Goal: Task Accomplishment & Management: Manage account settings

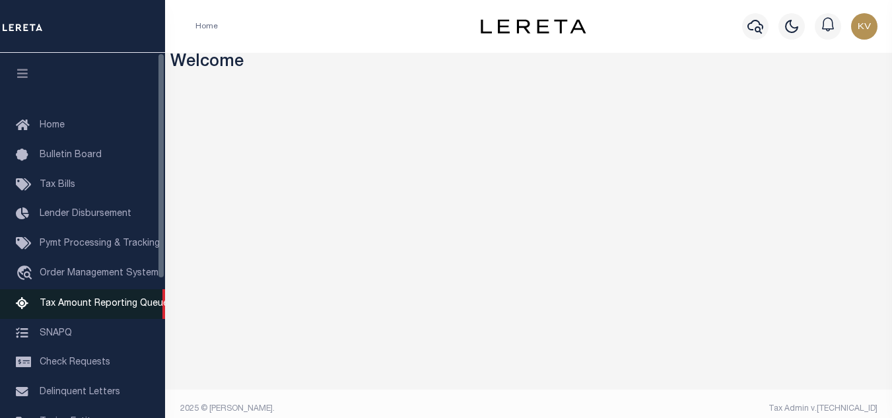
click at [137, 295] on link "Tax Amount Reporting Queue" at bounding box center [82, 304] width 165 height 30
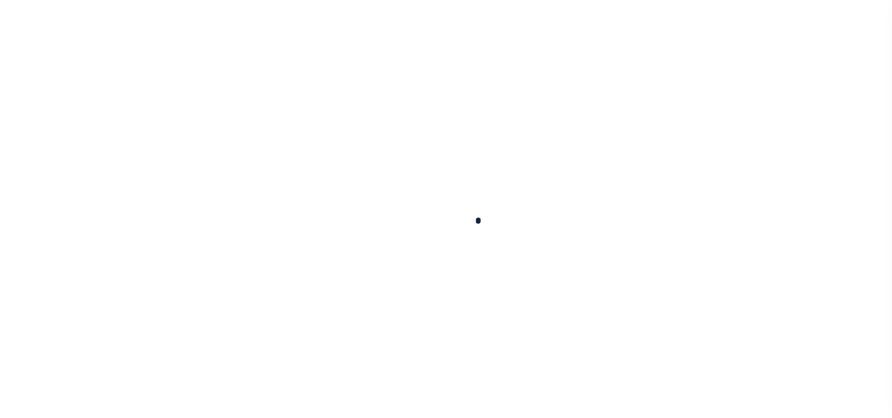
scroll to position [129, 0]
click at [526, 133] on button "Delinquency Listings" at bounding box center [464, 134] width 124 height 25
select select
select select "100"
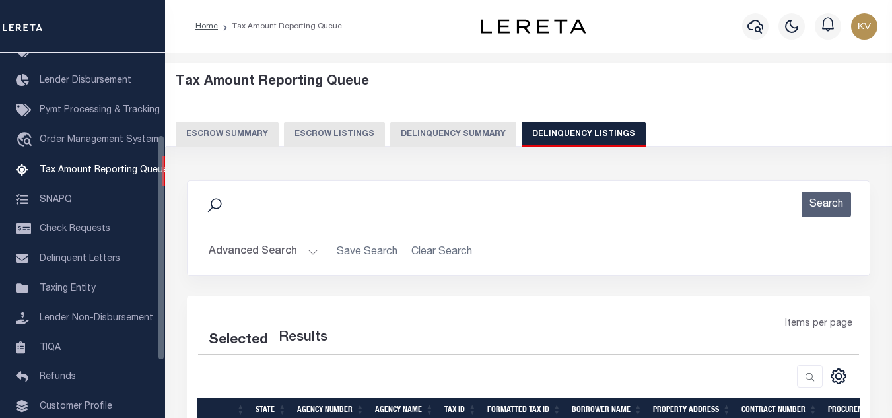
scroll to position [66, 0]
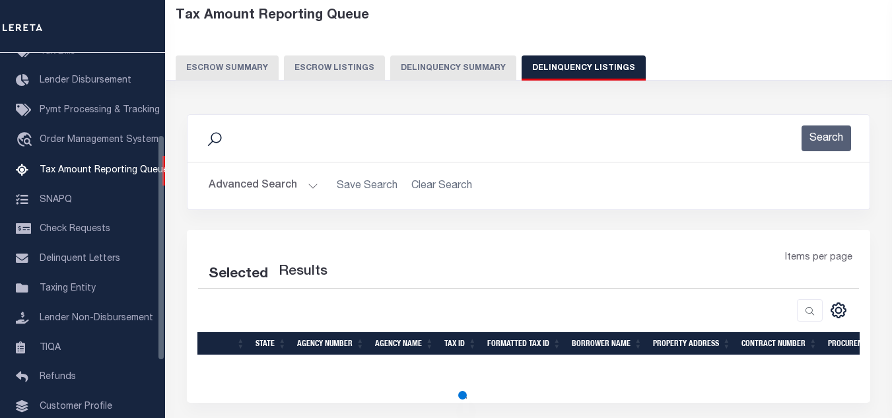
select select "100"
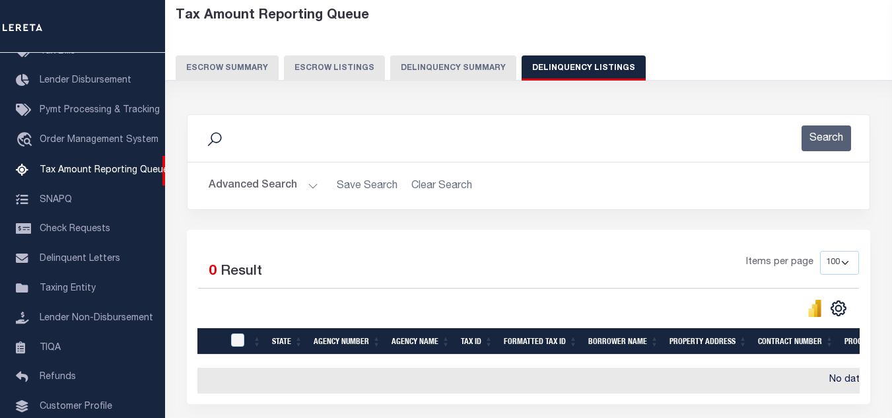
scroll to position [182, 0]
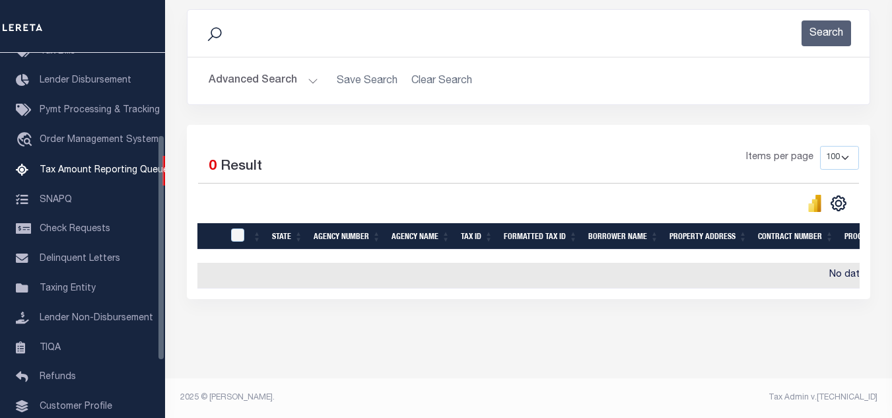
click at [290, 71] on button "Advanced Search" at bounding box center [264, 81] width 110 height 26
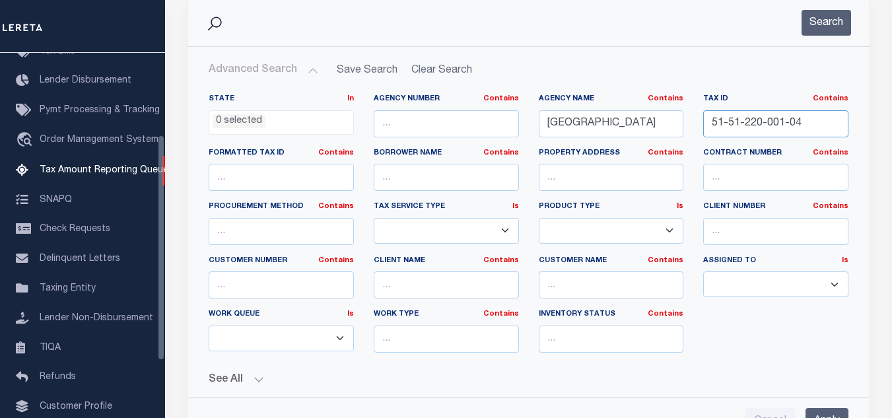
click at [795, 120] on input "51-51-220-001-04" at bounding box center [776, 123] width 145 height 27
click at [825, 19] on button "Search" at bounding box center [827, 23] width 50 height 26
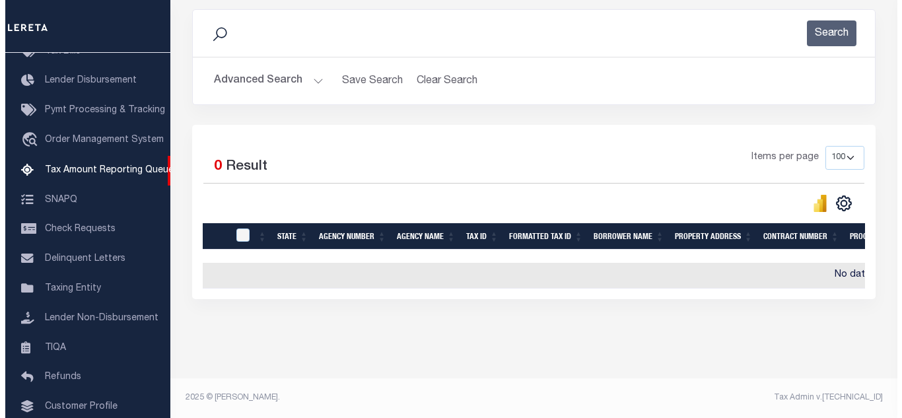
scroll to position [0, 0]
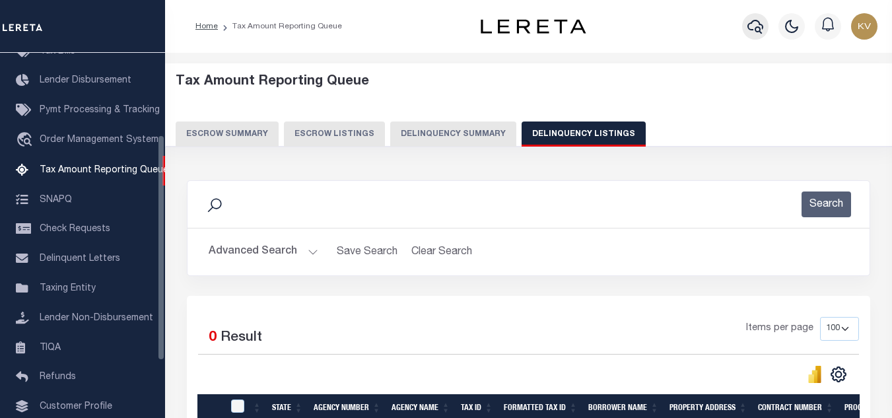
click at [749, 26] on icon "button" at bounding box center [756, 27] width 16 height 14
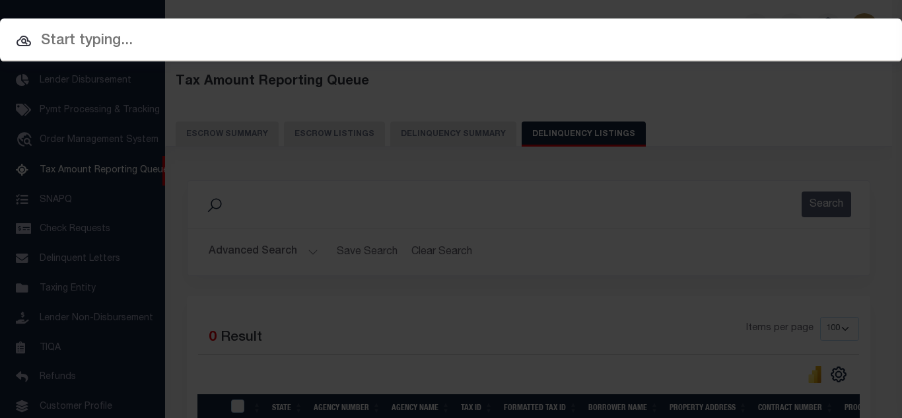
click at [240, 39] on input "text" at bounding box center [451, 41] width 902 height 23
paste input "51-51-220-001-04"
type input "51-51-220-001-04"
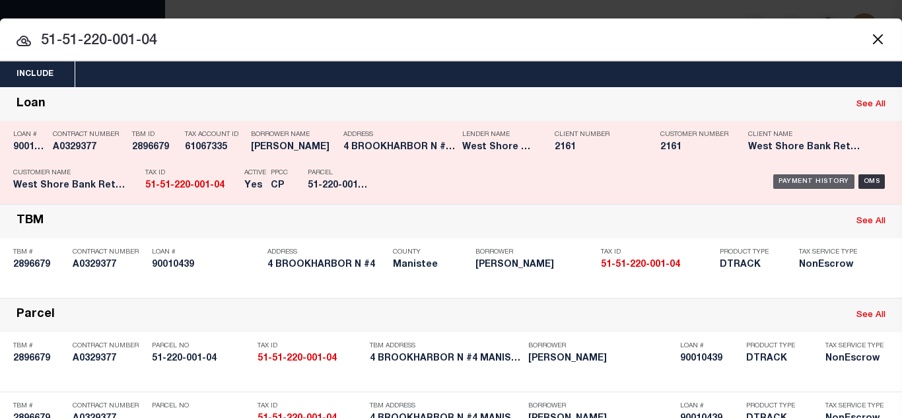
click at [806, 182] on div "Payment History" at bounding box center [814, 181] width 81 height 15
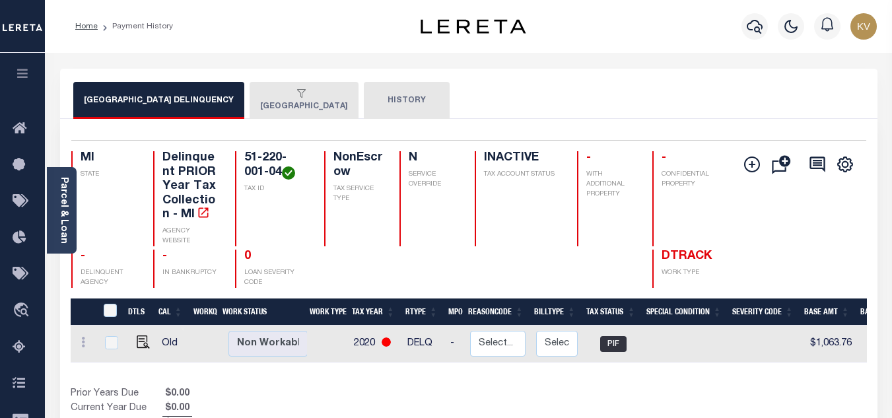
click at [292, 101] on button "MANISTEE CITY" at bounding box center [304, 100] width 109 height 37
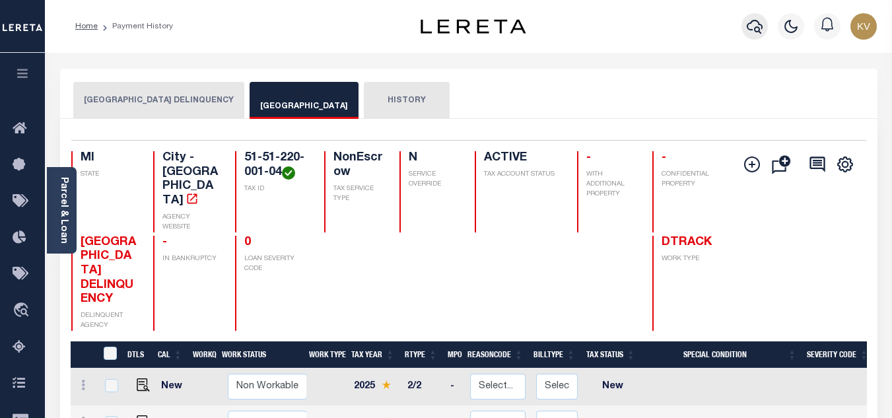
click at [760, 26] on icon "button" at bounding box center [755, 27] width 16 height 14
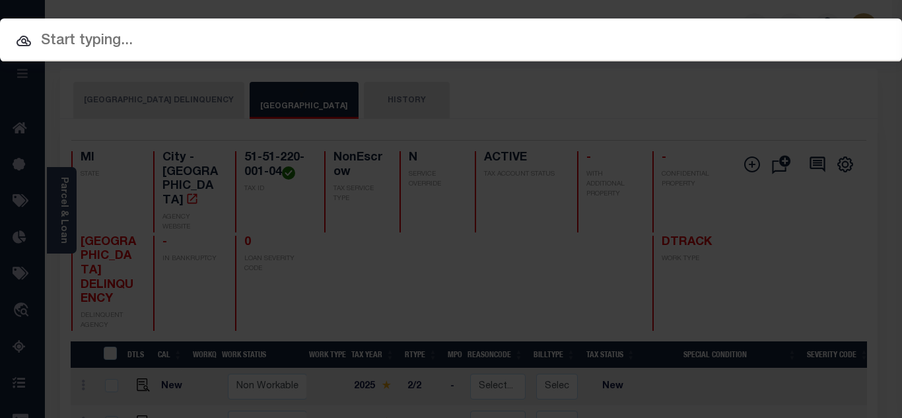
click at [257, 44] on input "text" at bounding box center [451, 41] width 902 height 23
paste input "51-51-220-004-32"
type input "51-51-220-004-32"
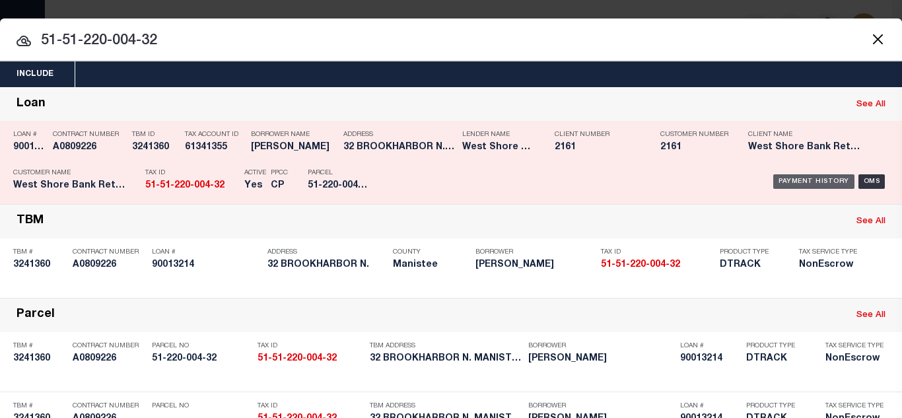
click at [778, 182] on div "Payment History" at bounding box center [814, 181] width 81 height 15
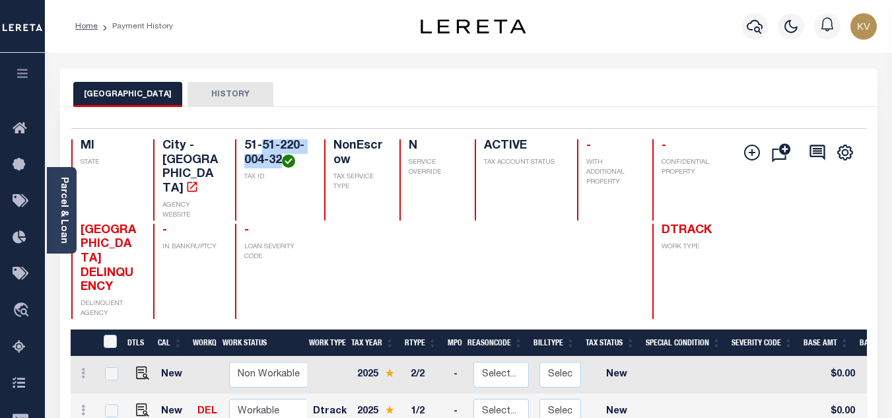
drag, startPoint x: 264, startPoint y: 142, endPoint x: 281, endPoint y: 161, distance: 25.2
click at [281, 161] on h4 "51-51-220-004-32" at bounding box center [275, 153] width 63 height 28
copy h4 "51-220-004-32"
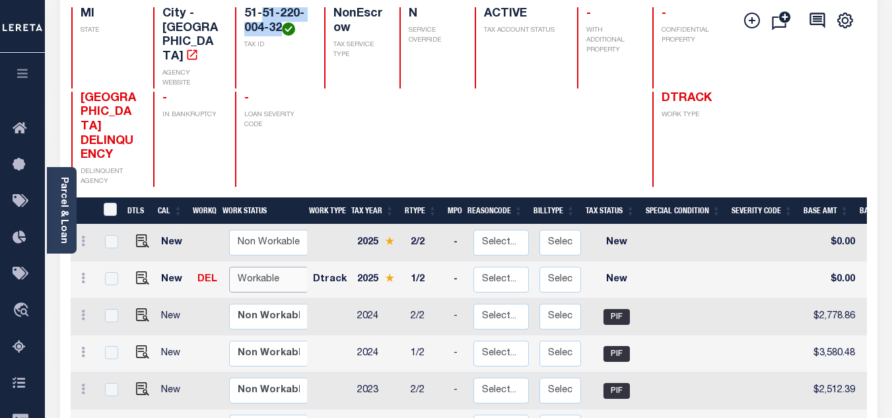
click at [256, 267] on select "Non Workable Workable" at bounding box center [268, 280] width 79 height 26
checkbox input "true"
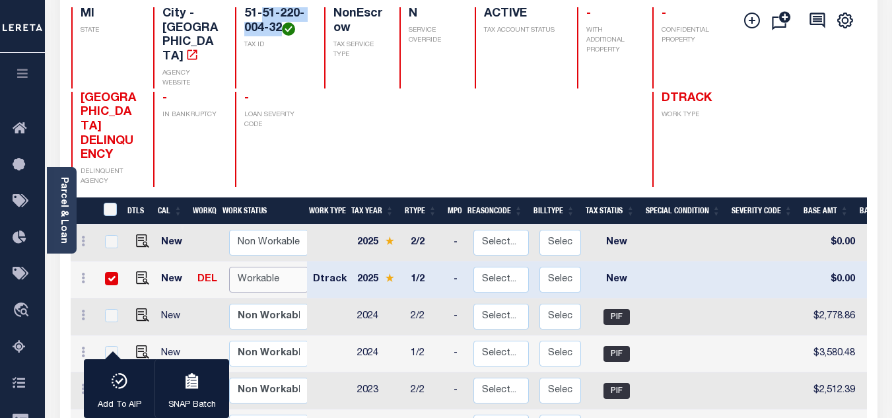
select select "true"
click at [229, 267] on select "Non Workable Workable" at bounding box center [268, 280] width 79 height 26
checkbox input "false"
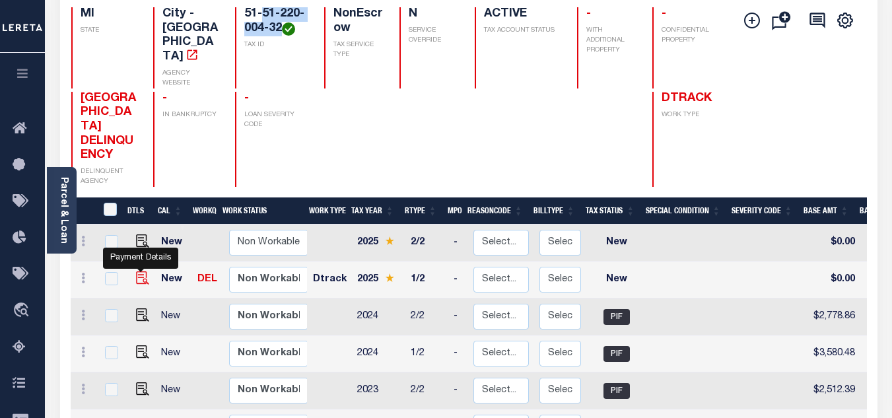
click at [141, 272] on img "" at bounding box center [142, 278] width 13 height 13
checkbox input "true"
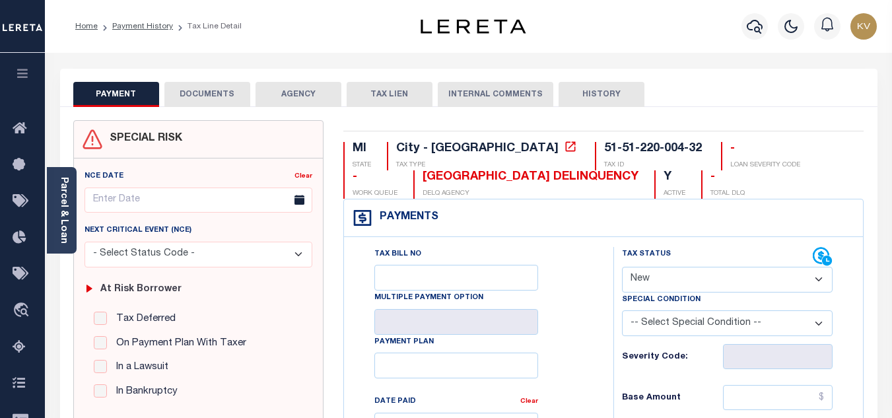
scroll to position [198, 0]
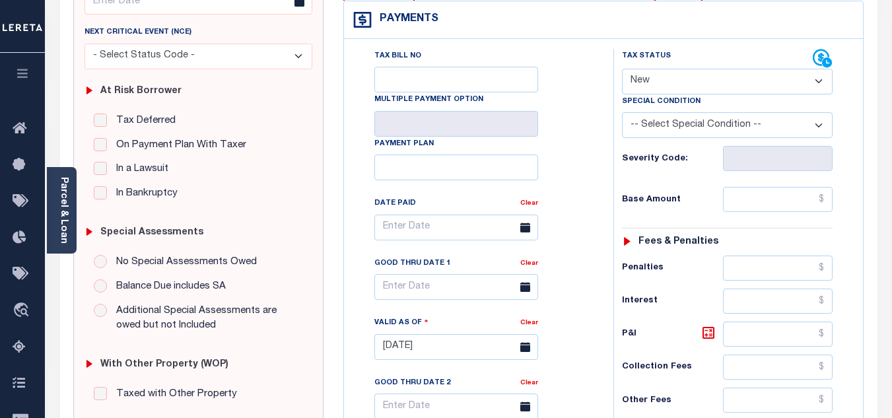
click at [653, 69] on select "- Select Status Code - Open Due/Unpaid Paid Incomplete No Tax Due Internal Refu…" at bounding box center [727, 82] width 211 height 26
select select "PYD"
click at [622, 69] on select "- Select Status Code - Open Due/Unpaid Paid Incomplete No Tax Due Internal Refu…" at bounding box center [727, 82] width 211 height 26
type input "[DATE]"
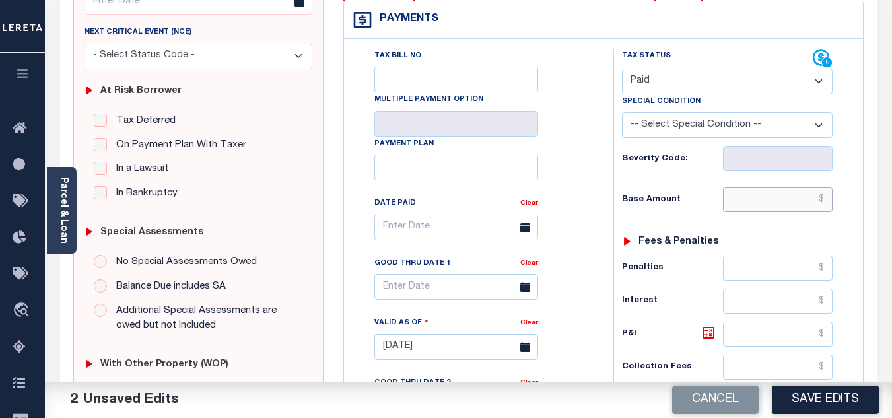
click at [737, 205] on input "text" at bounding box center [778, 199] width 110 height 25
paste input "3,810.52"
type input "$3,810.52"
click at [697, 188] on div "Base Amount $3,810.52" at bounding box center [727, 199] width 211 height 25
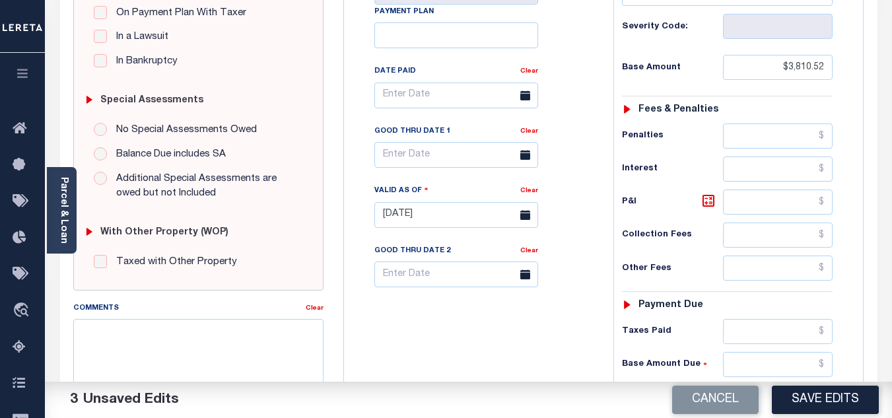
scroll to position [396, 0]
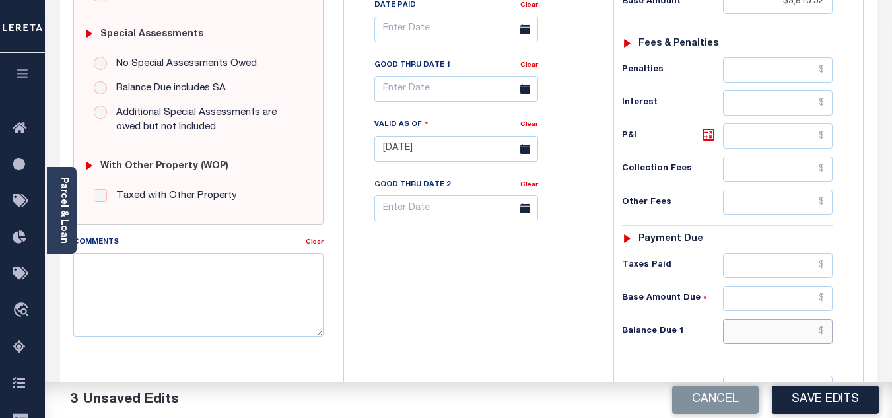
click at [731, 339] on input "text" at bounding box center [778, 331] width 110 height 25
type input "$0.00"
click at [534, 286] on div "Tax Bill No Multiple Payment Option Payment Plan Clear" at bounding box center [475, 142] width 256 height 583
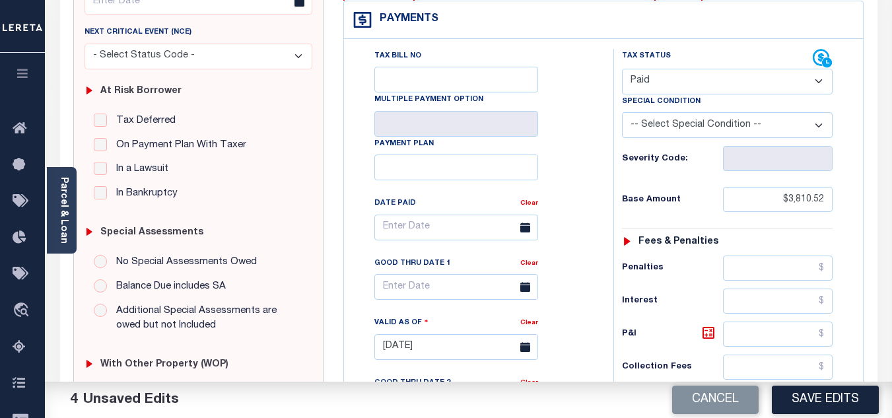
scroll to position [0, 0]
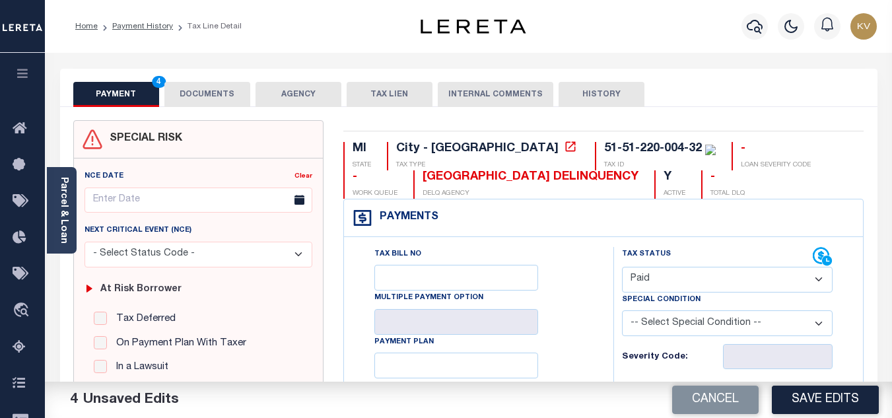
click at [216, 93] on button "DOCUMENTS" at bounding box center [207, 94] width 86 height 25
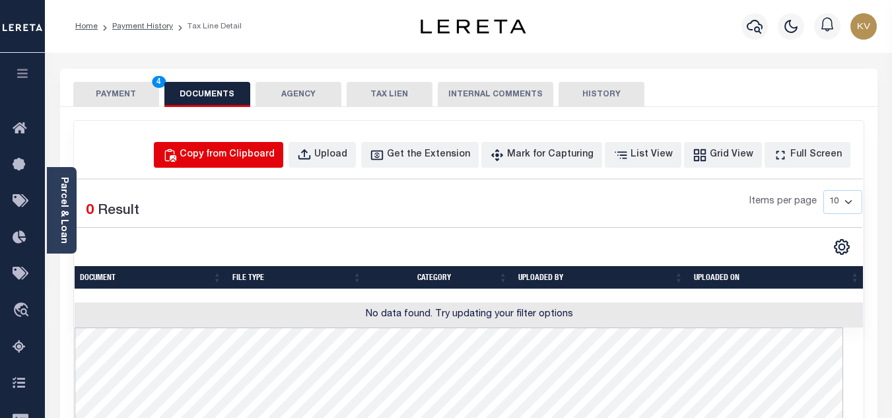
click at [221, 158] on div "Copy from Clipboard" at bounding box center [227, 155] width 95 height 15
select select "POP"
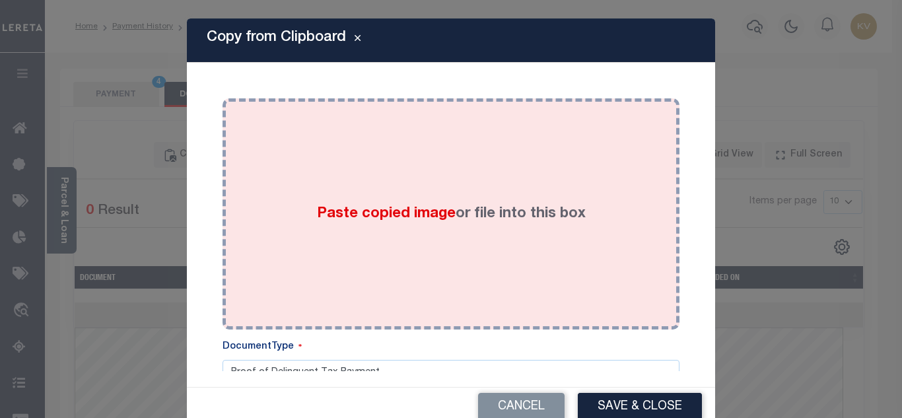
click at [370, 211] on span "Paste copied image" at bounding box center [386, 214] width 139 height 15
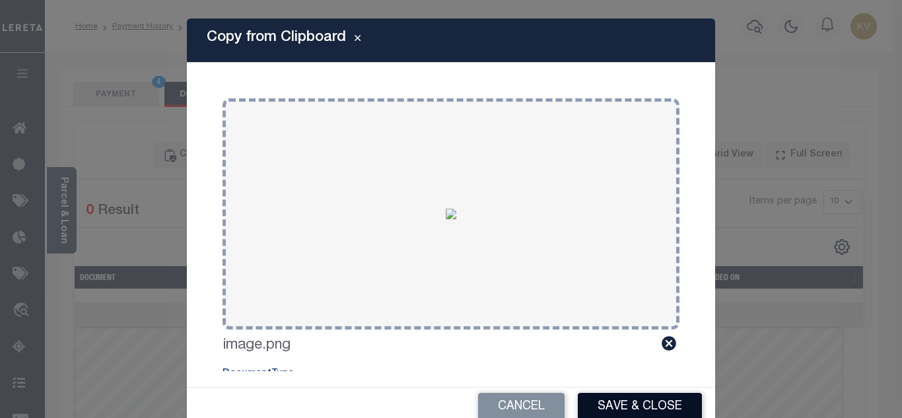
click at [630, 408] on button "Save & Close" at bounding box center [640, 407] width 124 height 28
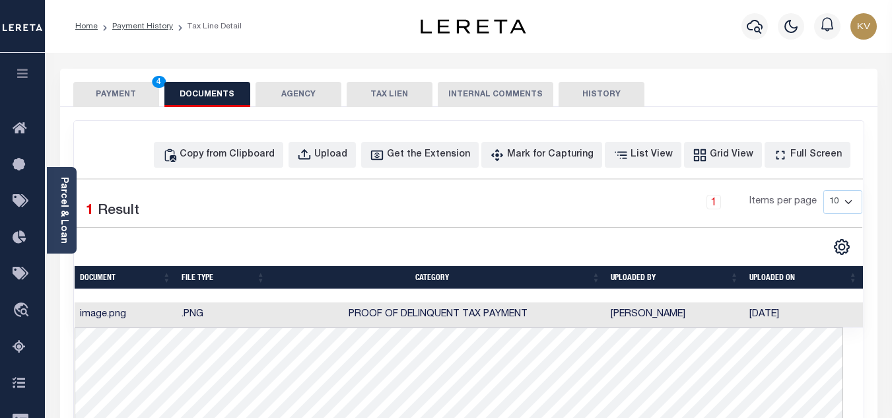
click at [145, 89] on button "PAYMENT 4" at bounding box center [116, 94] width 86 height 25
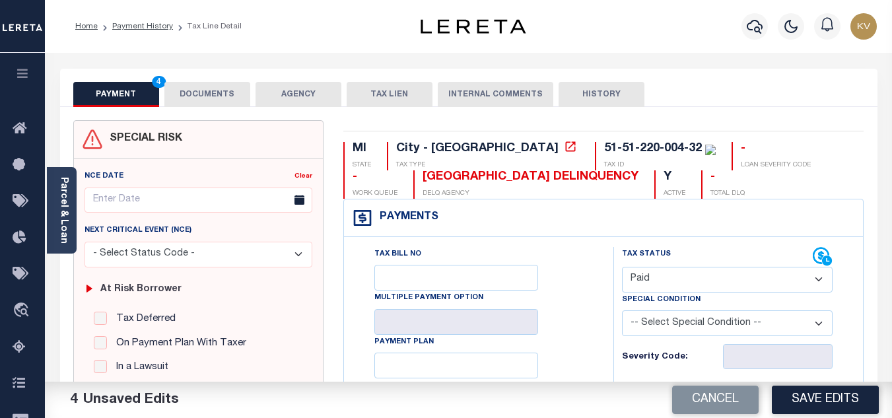
click at [170, 94] on button "DOCUMENTS" at bounding box center [207, 94] width 86 height 25
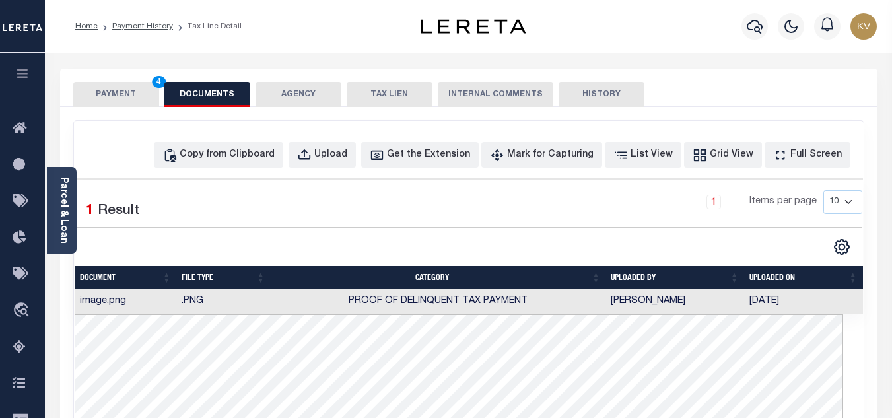
click at [122, 90] on button "PAYMENT 4" at bounding box center [116, 94] width 86 height 25
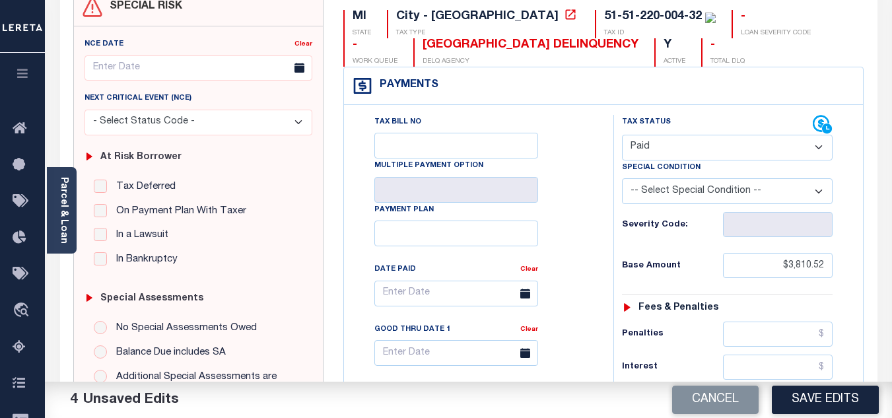
scroll to position [330, 0]
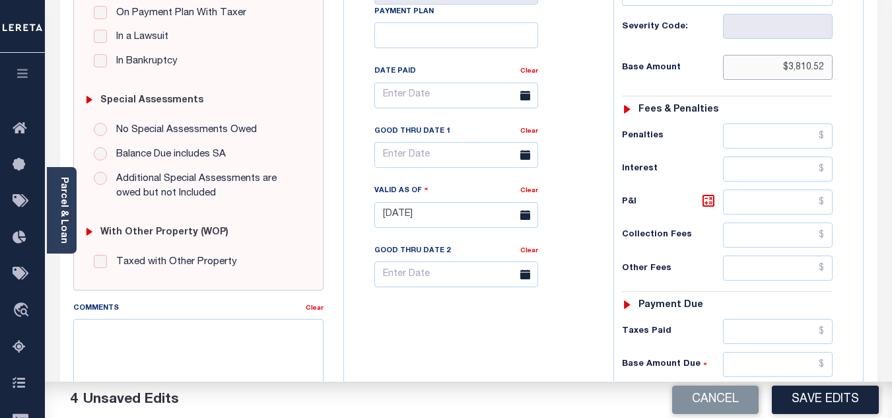
drag, startPoint x: 783, startPoint y: 71, endPoint x: 843, endPoint y: 69, distance: 60.1
click at [843, 69] on div "Tax Status Status - Select Status Code -" at bounding box center [732, 208] width 236 height 583
paste input "3,663.96"
type input "$3,663.96"
click at [839, 106] on div "Tax Status Status - Select Status Code -" at bounding box center [732, 208] width 236 height 583
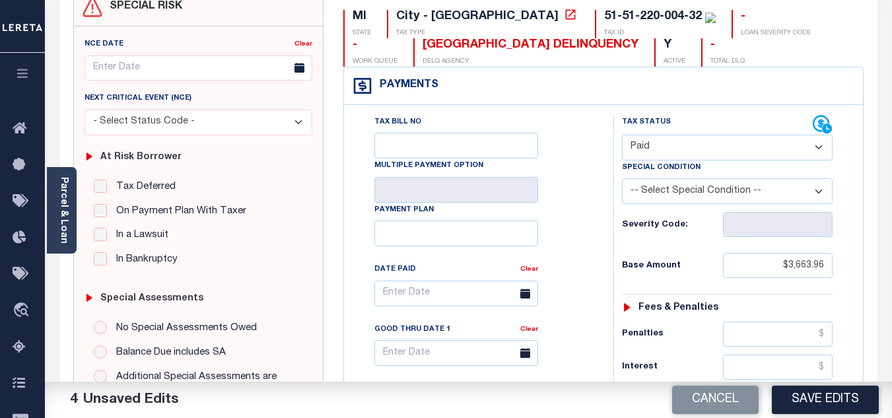
scroll to position [0, 0]
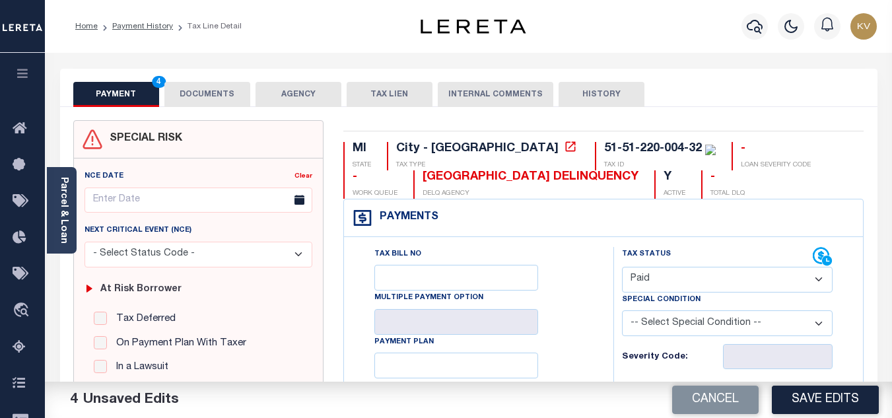
click at [181, 91] on button "DOCUMENTS" at bounding box center [207, 94] width 86 height 25
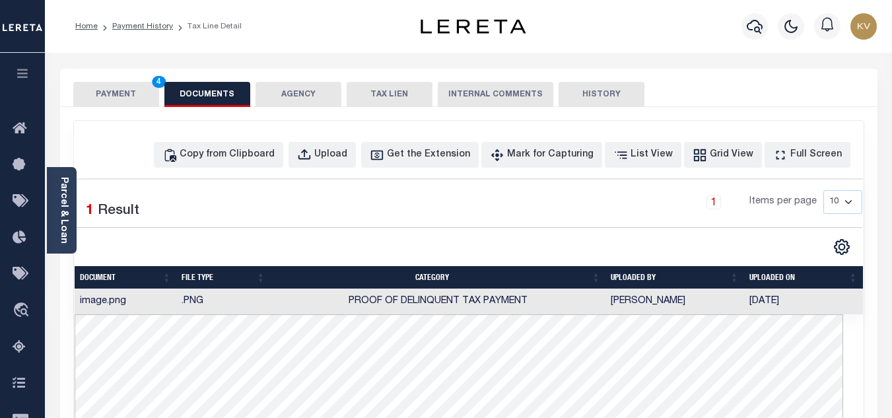
click at [123, 100] on button "PAYMENT 4" at bounding box center [116, 94] width 86 height 25
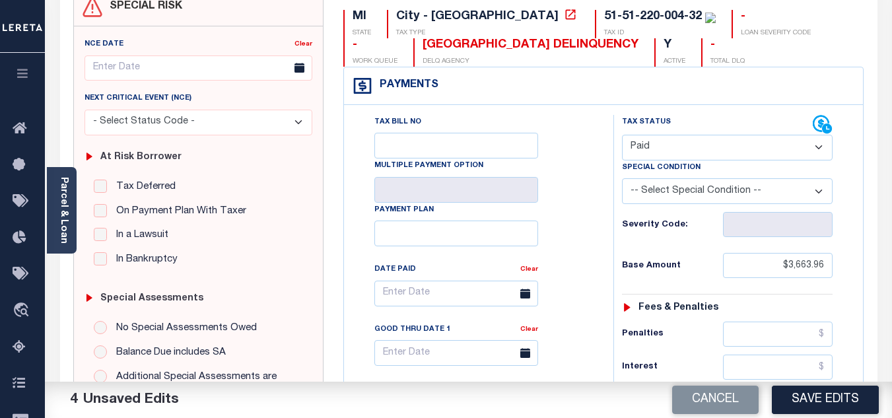
scroll to position [330, 0]
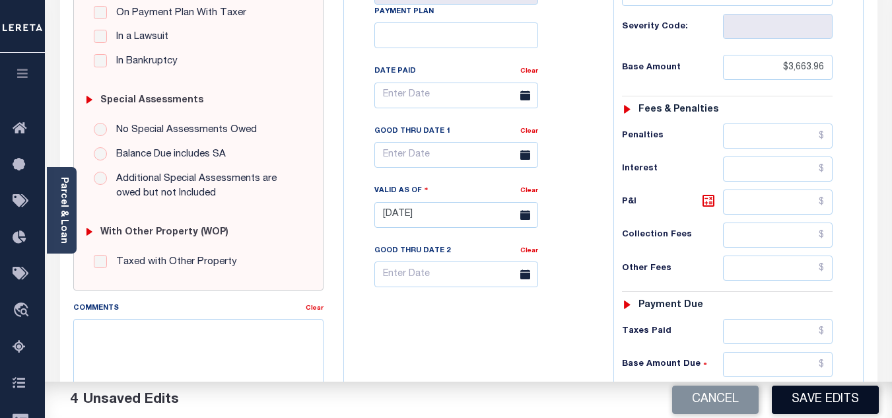
click at [817, 395] on button "Save Edits" at bounding box center [825, 400] width 107 height 28
checkbox input "false"
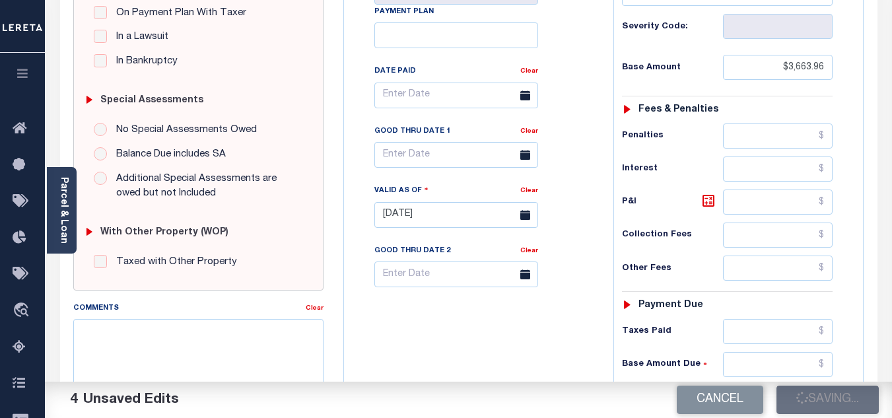
type input "$3,663.96"
type input "$0"
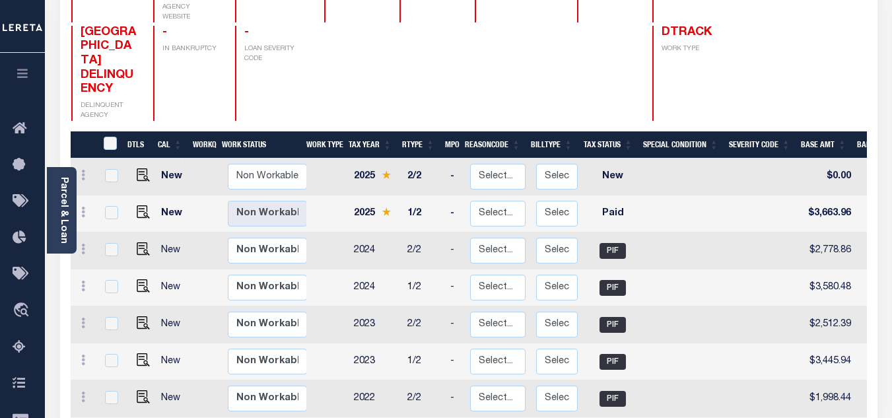
scroll to position [264, 0]
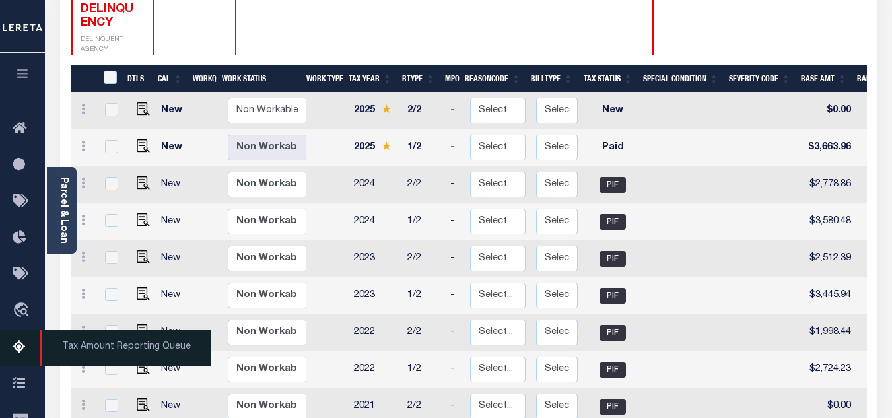
click at [18, 345] on icon at bounding box center [23, 348] width 21 height 17
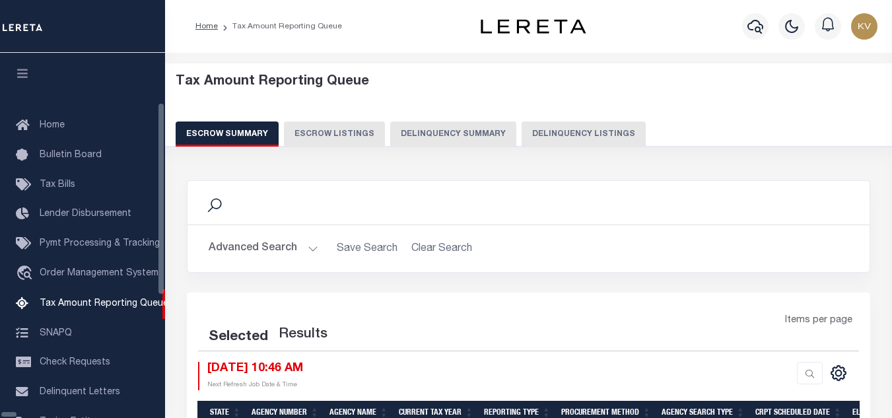
click at [526, 139] on button "Delinquency Listings" at bounding box center [584, 134] width 124 height 25
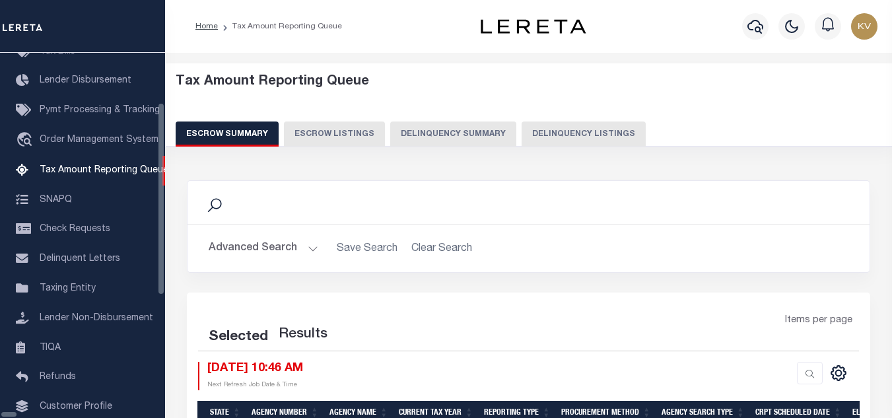
select select "100"
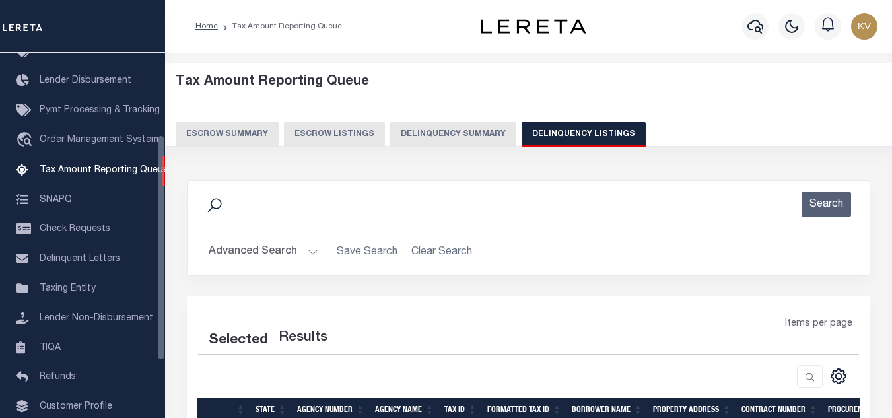
select select "100"
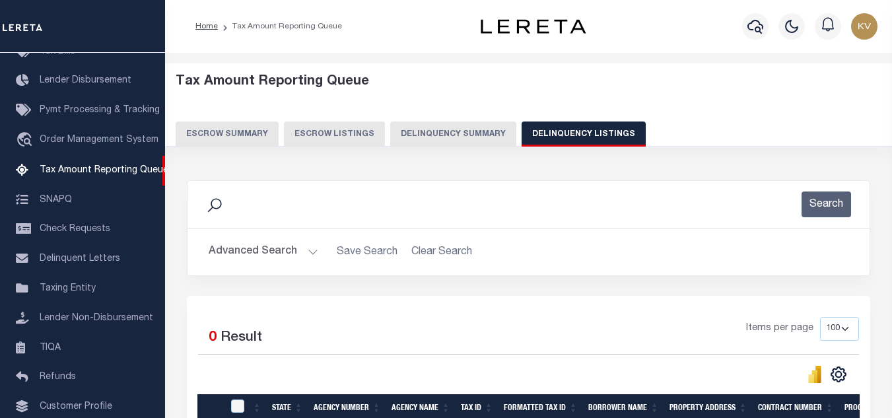
click at [277, 245] on button "Advanced Search" at bounding box center [264, 252] width 110 height 26
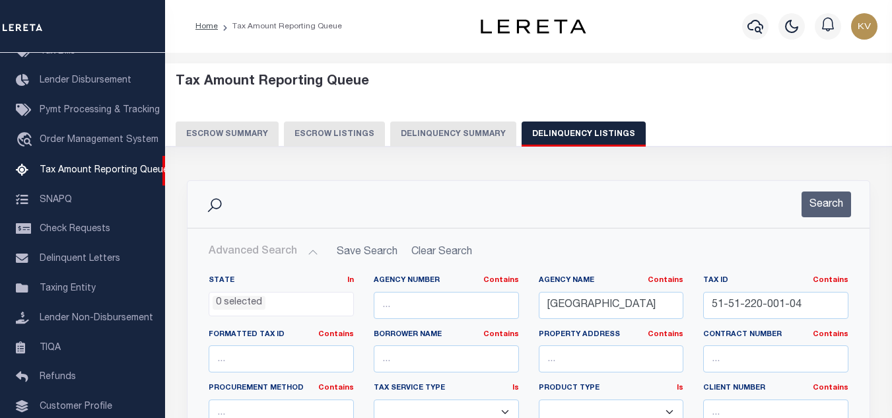
scroll to position [132, 0]
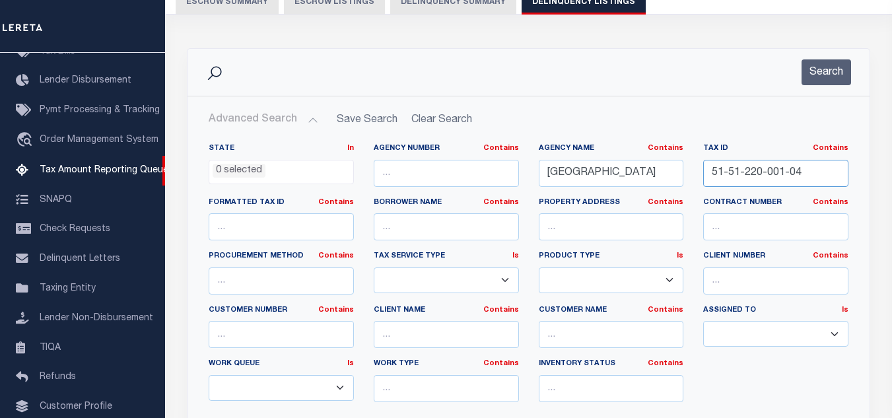
drag, startPoint x: 804, startPoint y: 171, endPoint x: 662, endPoint y: 159, distance: 142.5
click at [662, 159] on div "State In In AK AL AR AZ CA CO CT DC DE FL GA GU HI IA ID IL IN KS KY LA MA MD M…" at bounding box center [529, 278] width 660 height 270
paste input "5-3"
type input "51-51-220-005-34"
click at [809, 85] on button "Search" at bounding box center [827, 72] width 50 height 26
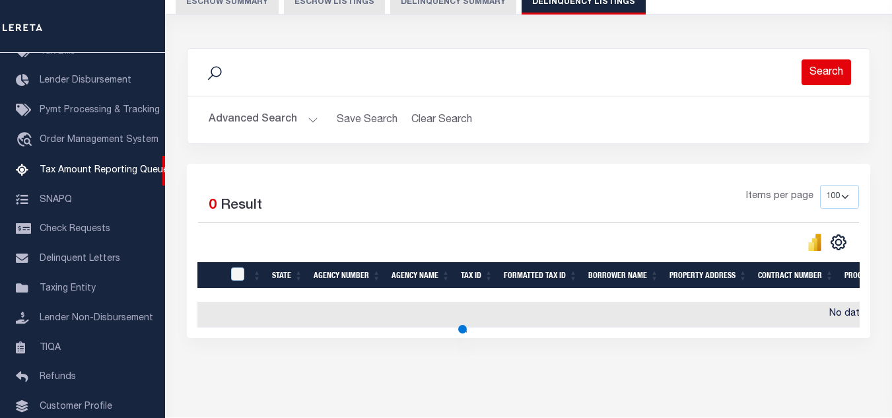
click at [824, 64] on button "Search" at bounding box center [827, 72] width 50 height 26
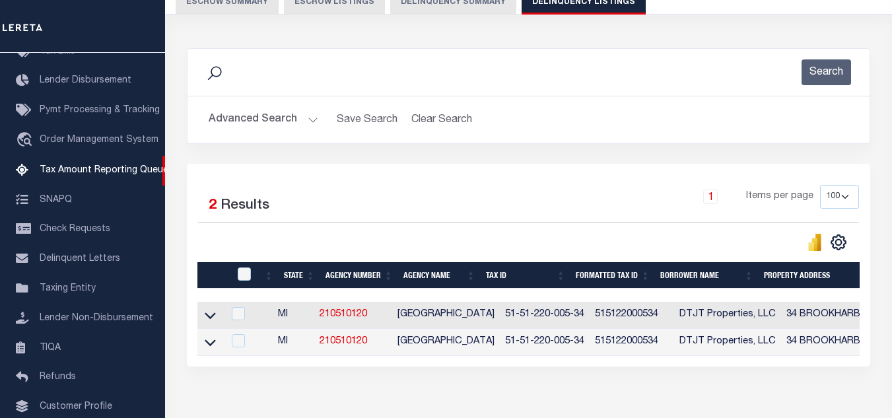
scroll to position [211, 0]
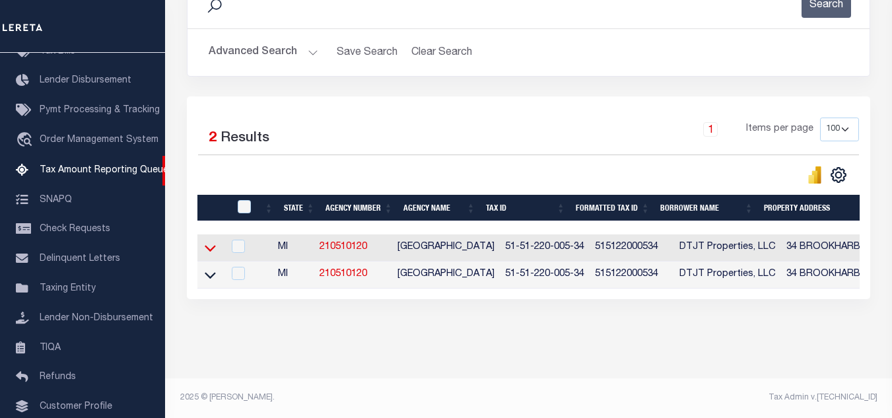
click at [206, 241] on icon at bounding box center [210, 248] width 11 height 14
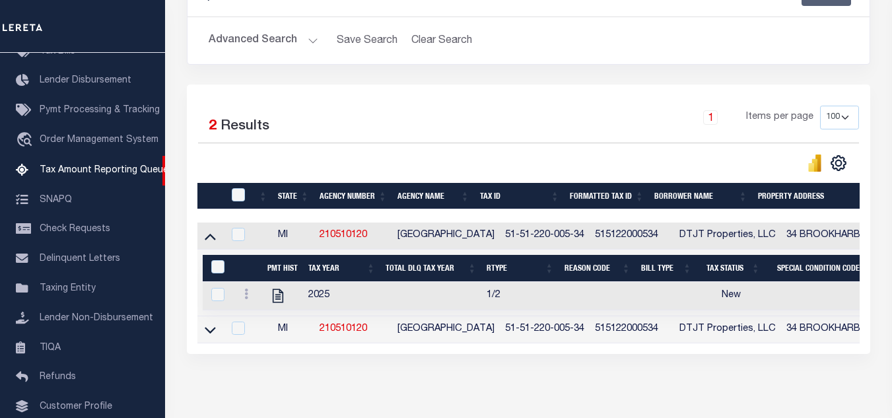
scroll to position [279, 0]
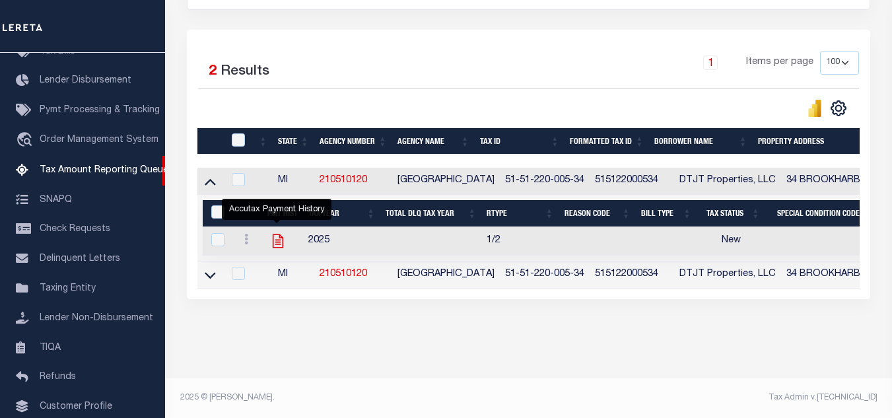
click at [273, 233] on icon "" at bounding box center [278, 241] width 17 height 17
checkbox input "true"
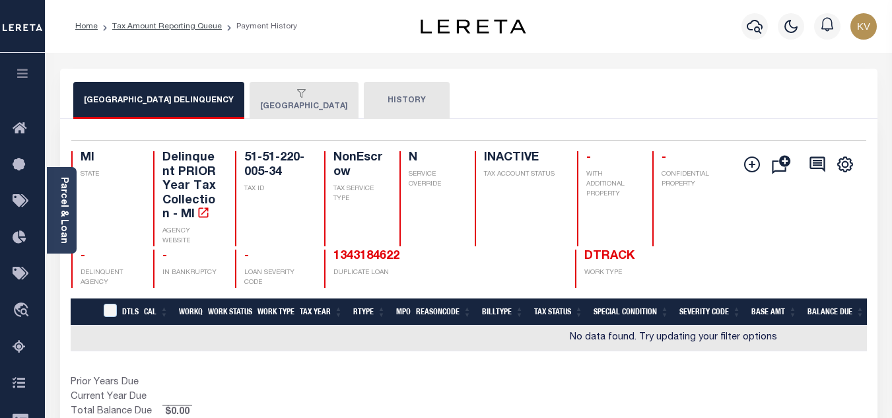
click at [277, 106] on button "[GEOGRAPHIC_DATA]" at bounding box center [304, 100] width 109 height 37
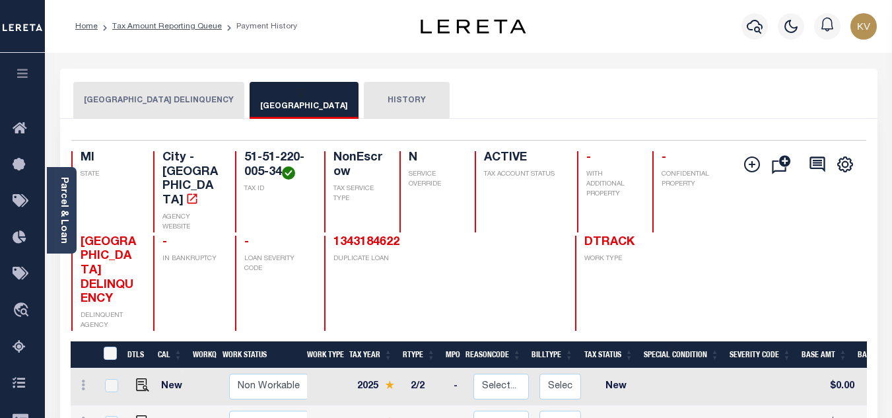
click at [268, 194] on p "TAX ID" at bounding box center [275, 189] width 63 height 10
drag, startPoint x: 263, startPoint y: 155, endPoint x: 280, endPoint y: 172, distance: 24.3
click at [280, 172] on h4 "51-51-220-005-34" at bounding box center [275, 165] width 63 height 28
copy h4 "51-220-005-34"
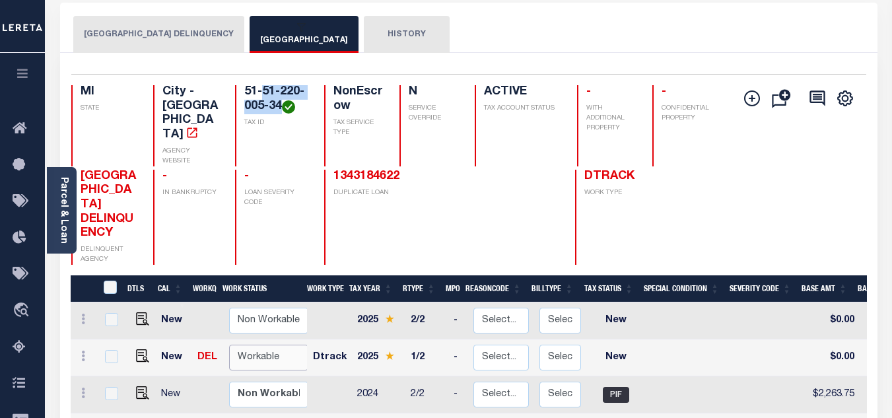
click at [259, 345] on select "Non Workable Workable" at bounding box center [268, 358] width 79 height 26
checkbox input "true"
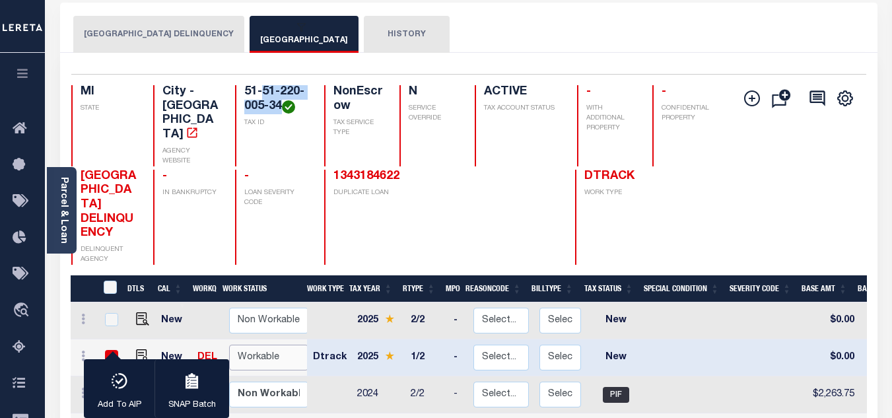
select select "true"
click at [229, 345] on select "Non Workable Workable" at bounding box center [268, 358] width 79 height 26
checkbox input "false"
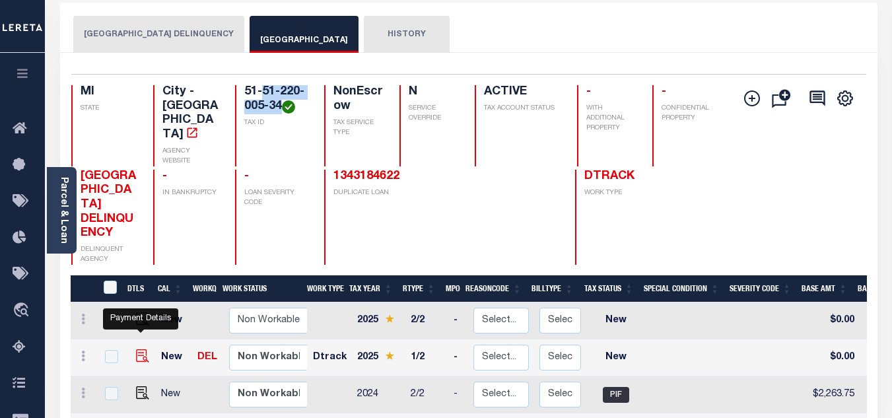
click at [141, 349] on img "" at bounding box center [142, 355] width 13 height 13
checkbox input "true"
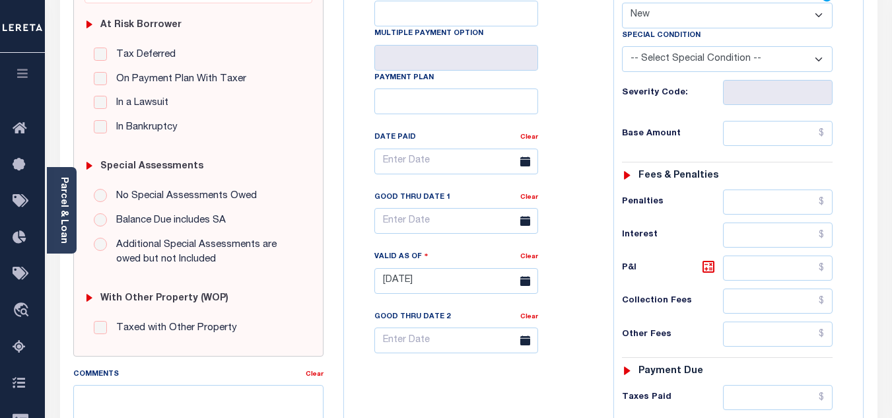
scroll to position [198, 0]
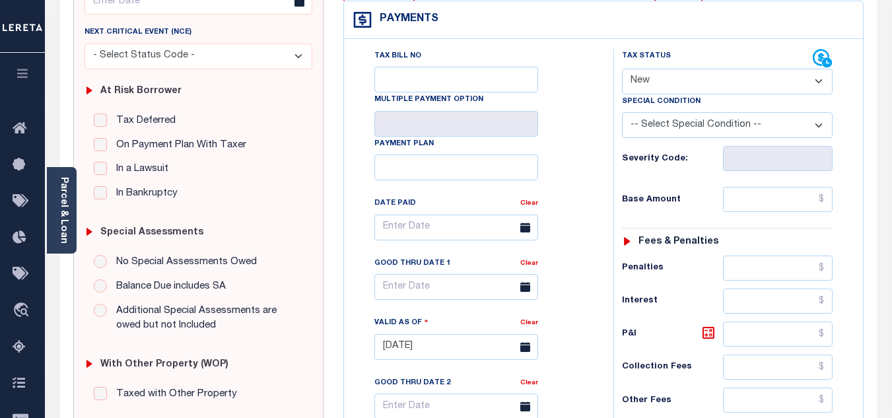
click at [657, 76] on select "- Select Status Code - Open Due/Unpaid Paid Incomplete No Tax Due Internal Refu…" at bounding box center [727, 82] width 211 height 26
select select "PYD"
click at [622, 69] on select "- Select Status Code - Open Due/Unpaid Paid Incomplete No Tax Due Internal Refu…" at bounding box center [727, 82] width 211 height 26
type input "[DATE]"
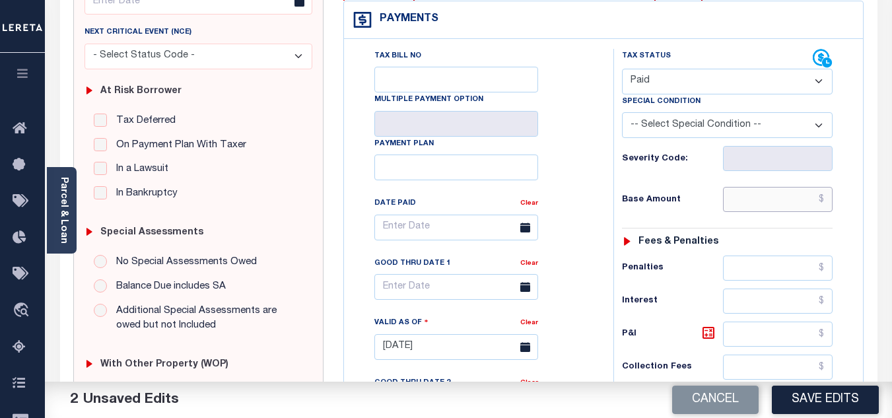
click at [750, 199] on input "text" at bounding box center [778, 199] width 110 height 25
paste input "2,984.80"
type input "$2,984.80"
click at [697, 182] on div "Tax Status Status - Select Status Code -" at bounding box center [732, 340] width 236 height 583
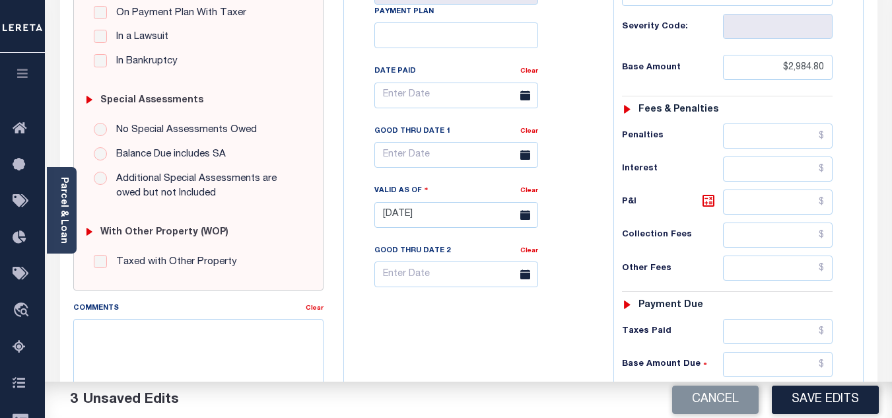
scroll to position [396, 0]
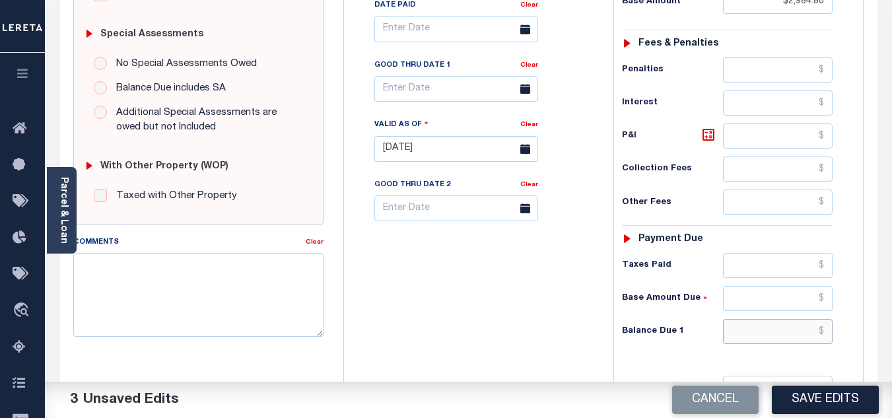
click at [744, 332] on input "text" at bounding box center [778, 331] width 110 height 25
type input "$0.00"
click at [568, 307] on div "Tax Bill No Multiple Payment Option Payment Plan Clear" at bounding box center [475, 142] width 256 height 583
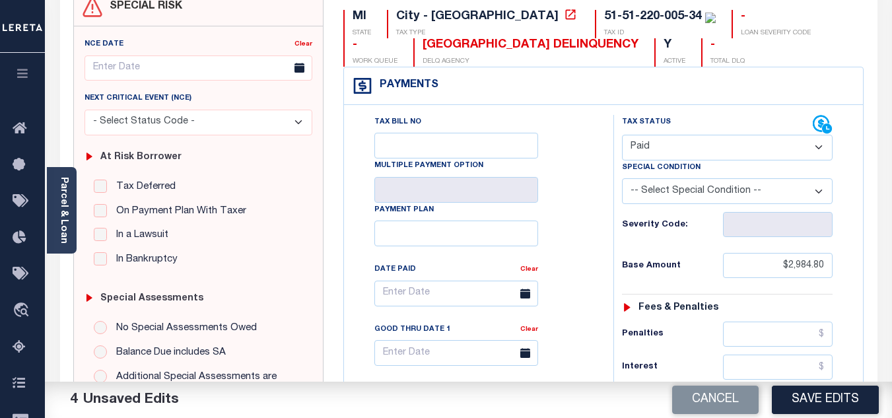
scroll to position [0, 0]
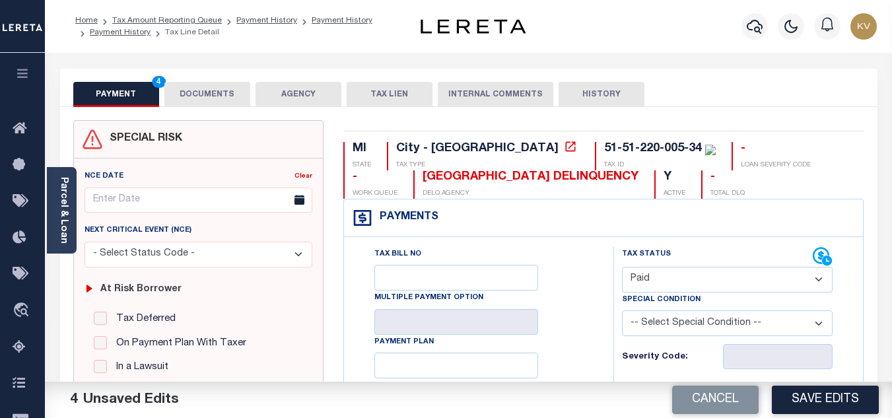
click at [212, 92] on button "DOCUMENTS" at bounding box center [207, 94] width 86 height 25
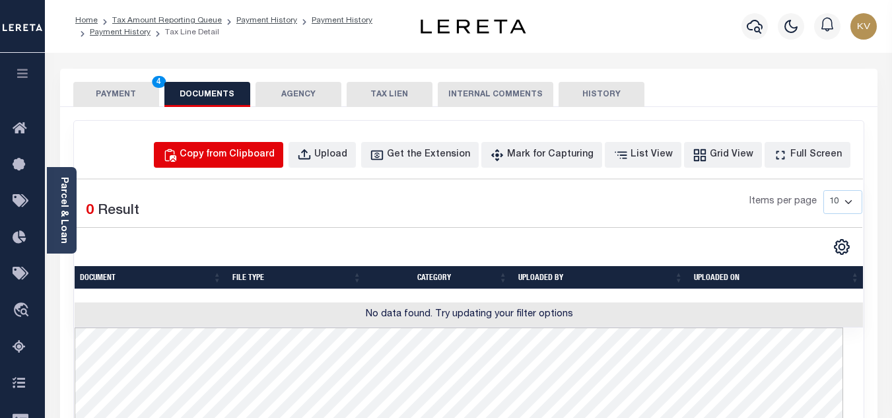
click at [253, 154] on div "Copy from Clipboard" at bounding box center [227, 155] width 95 height 15
select select "POP"
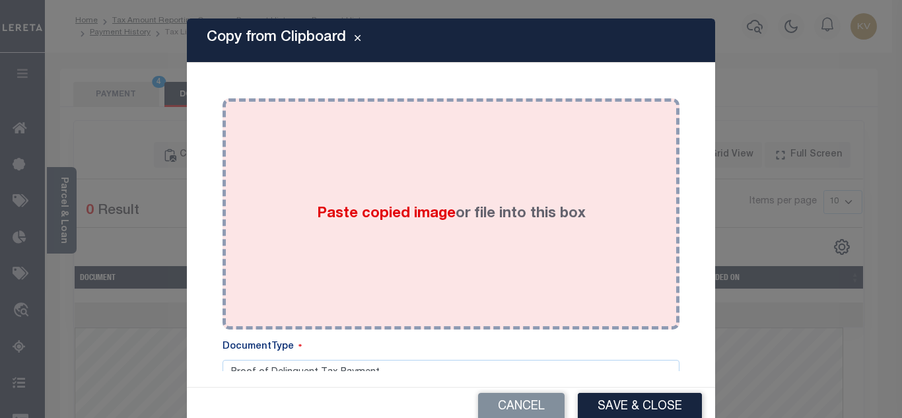
click at [359, 236] on div "Paste copied image or file into this box" at bounding box center [451, 213] width 437 height 211
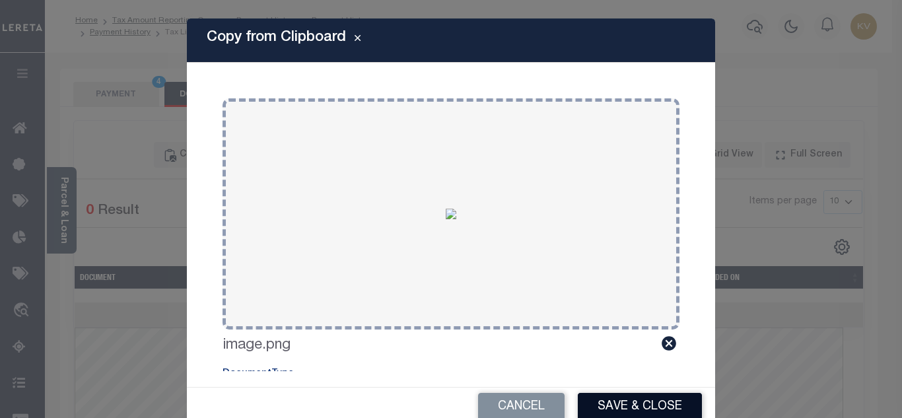
click at [624, 393] on button "Save & Close" at bounding box center [640, 407] width 124 height 28
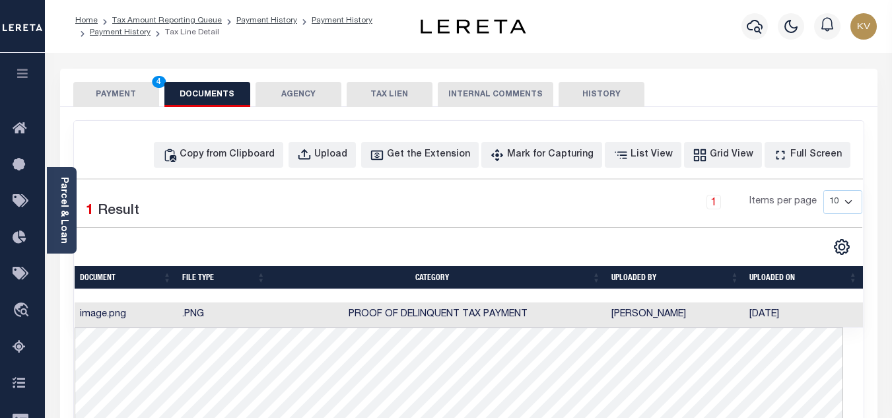
click at [143, 104] on button "PAYMENT 4" at bounding box center [116, 94] width 86 height 25
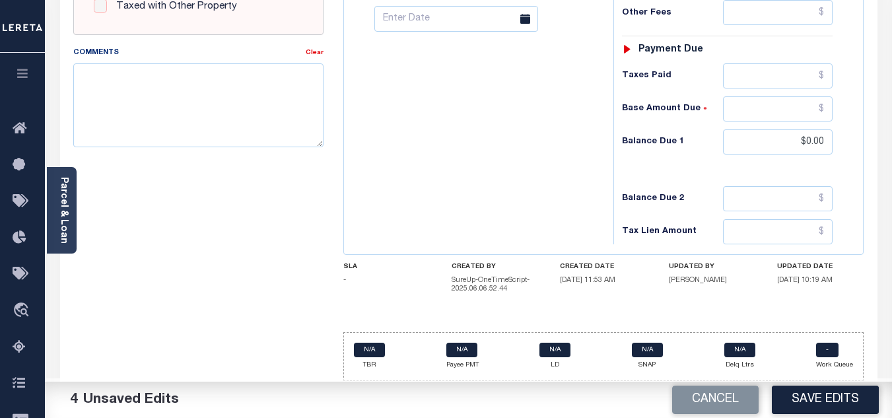
scroll to position [257, 0]
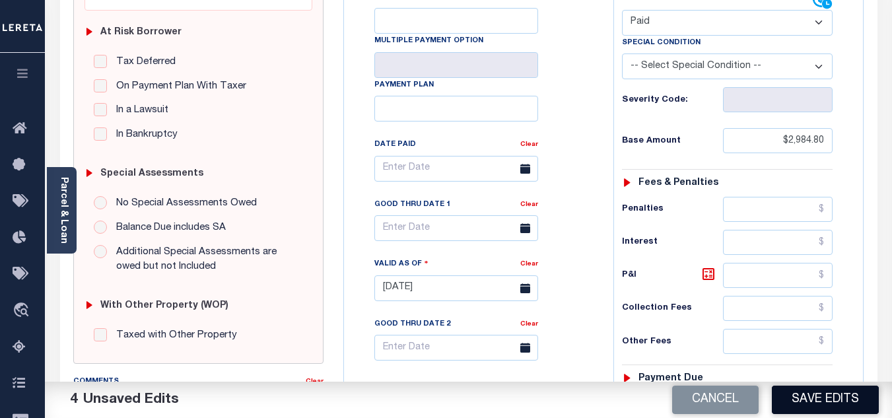
click at [812, 405] on button "Save Edits" at bounding box center [825, 400] width 107 height 28
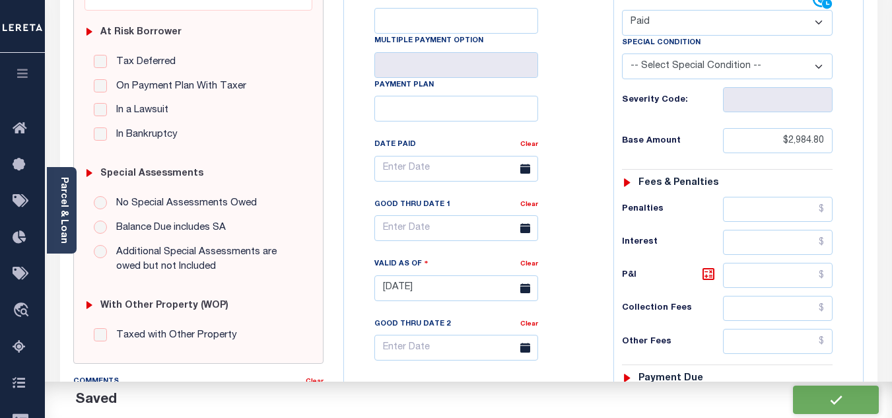
checkbox input "false"
type input "$2,984.8"
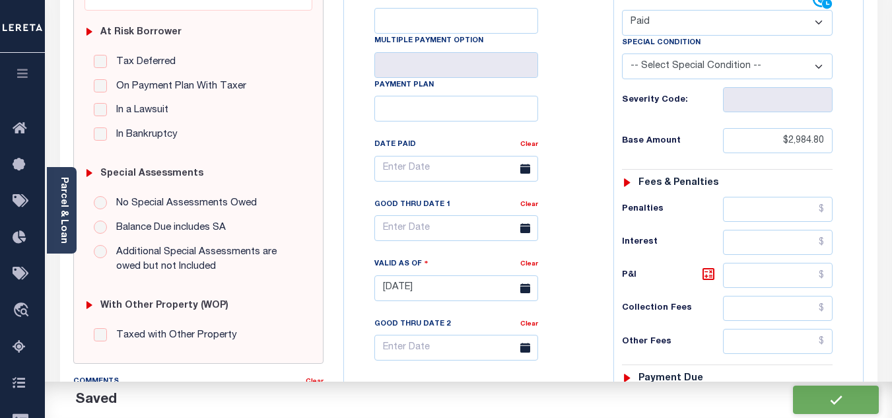
type input "$0"
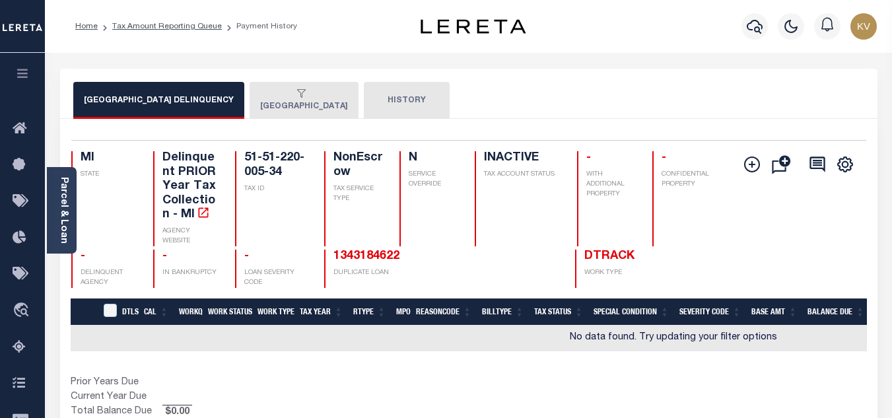
click at [273, 106] on button "[GEOGRAPHIC_DATA]" at bounding box center [304, 100] width 109 height 37
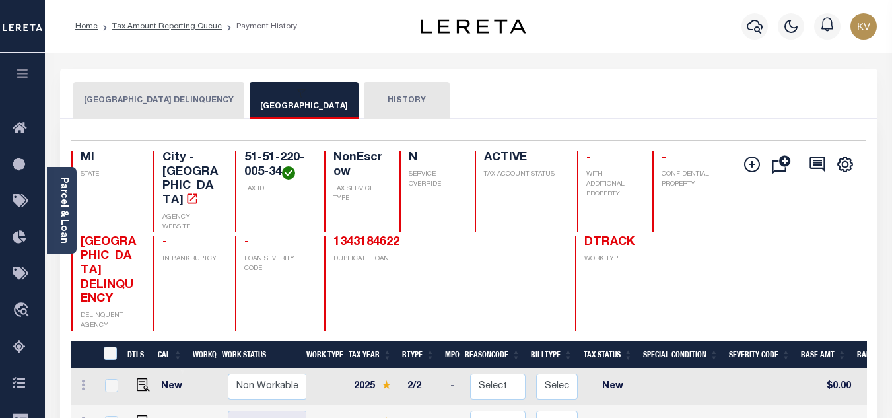
scroll to position [132, 0]
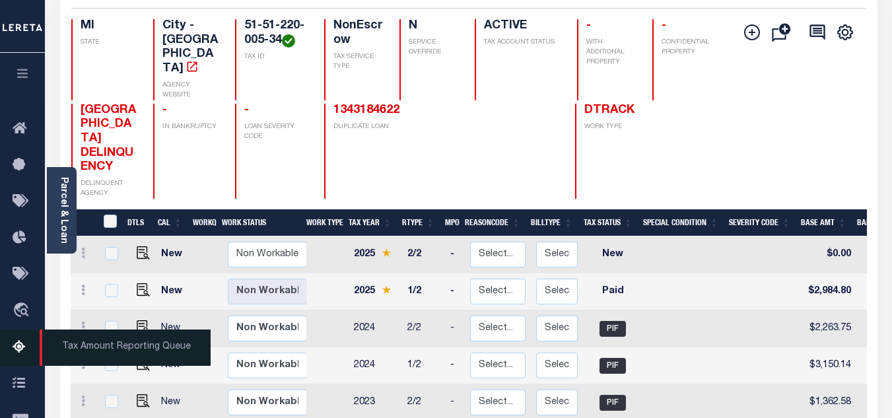
click at [11, 350] on link "Tax Amount Reporting Queue" at bounding box center [22, 348] width 45 height 36
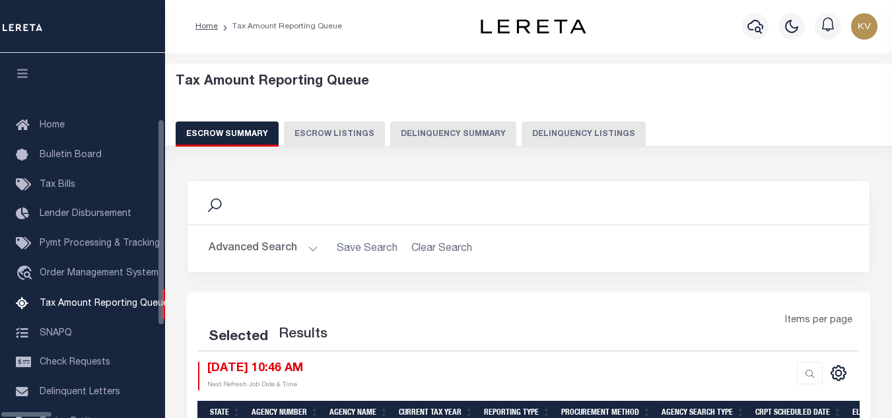
select select "100"
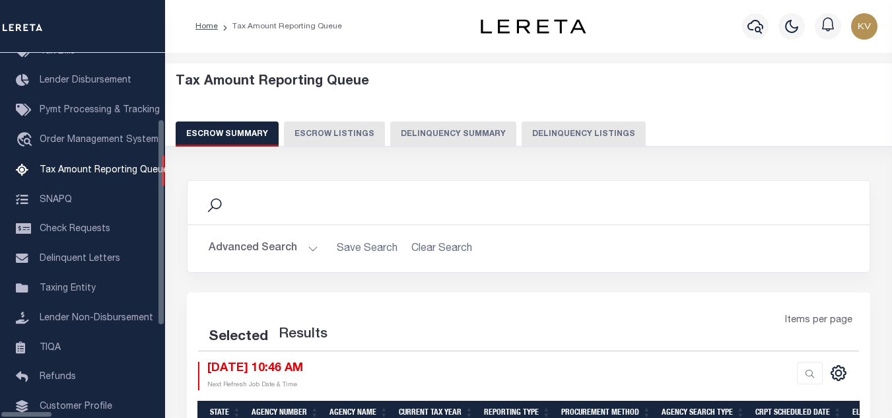
select select "100"
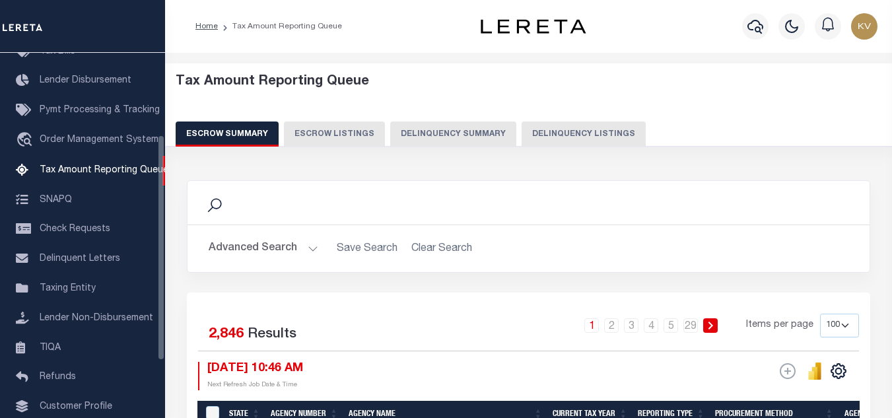
click at [583, 139] on button "Delinquency Listings" at bounding box center [584, 134] width 124 height 25
select select
select select "100"
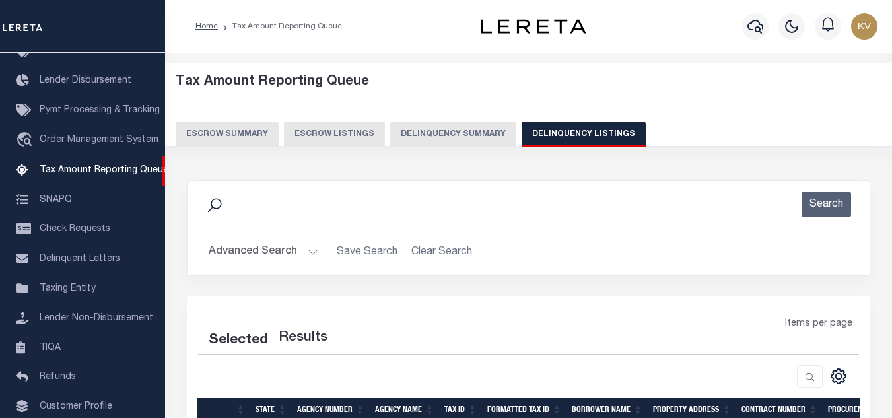
select select "100"
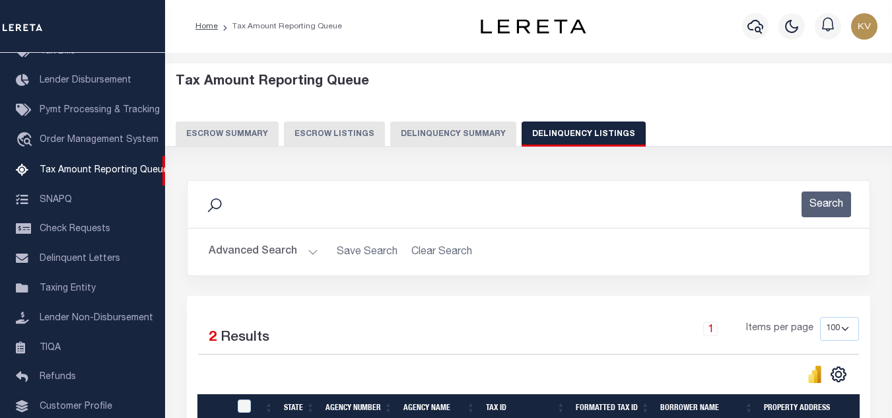
scroll to position [132, 0]
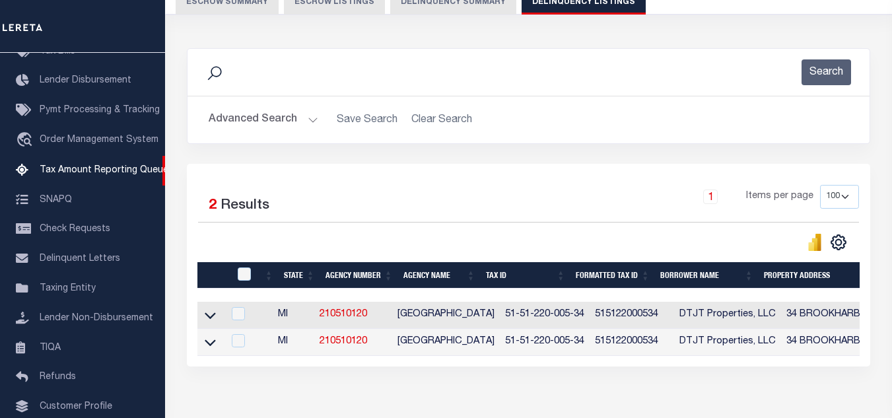
click at [313, 114] on button "Advanced Search" at bounding box center [264, 120] width 110 height 26
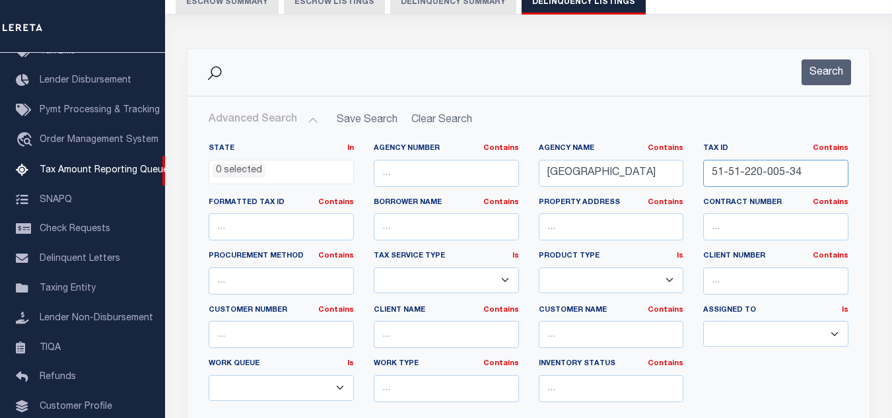
drag, startPoint x: 805, startPoint y: 174, endPoint x: 670, endPoint y: 171, distance: 135.4
click at [670, 171] on div "State In In AK AL AR AZ CA CO CT DC DE FL GA GU HI IA ID IL IN KS KY LA MA MD M…" at bounding box center [529, 278] width 660 height 270
paste input "4-016-00"
type input "51-51-224-016-00"
click at [820, 71] on button "Search" at bounding box center [827, 72] width 50 height 26
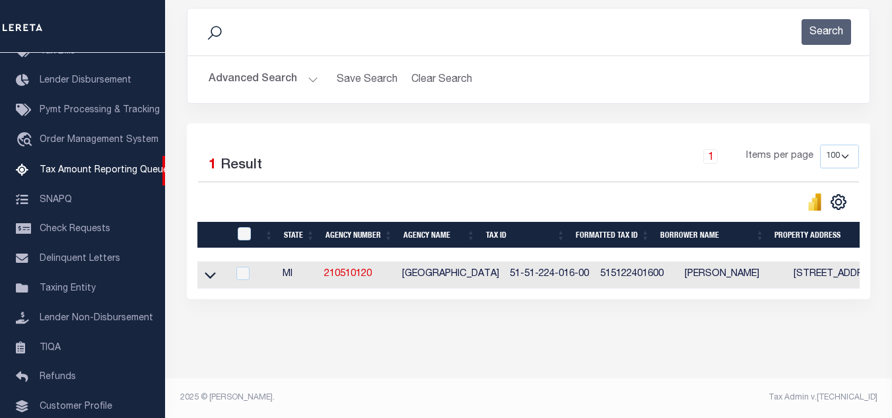
scroll to position [184, 0]
click at [209, 268] on icon at bounding box center [210, 275] width 11 height 14
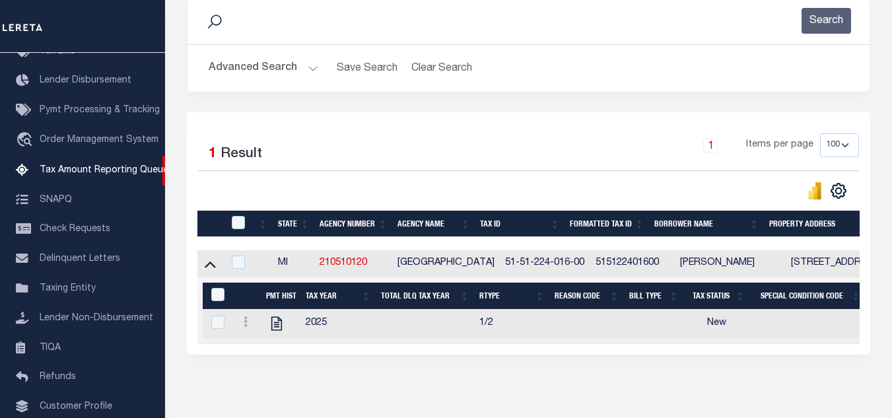
scroll to position [251, 0]
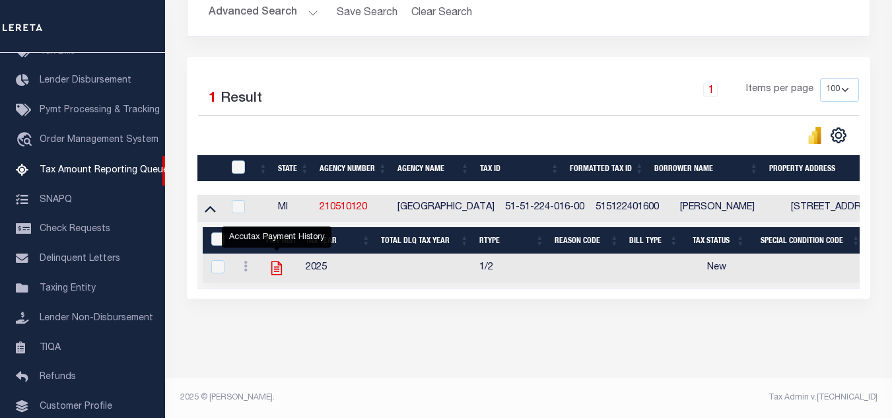
click at [277, 263] on icon "" at bounding box center [277, 269] width 11 height 14
checkbox input "true"
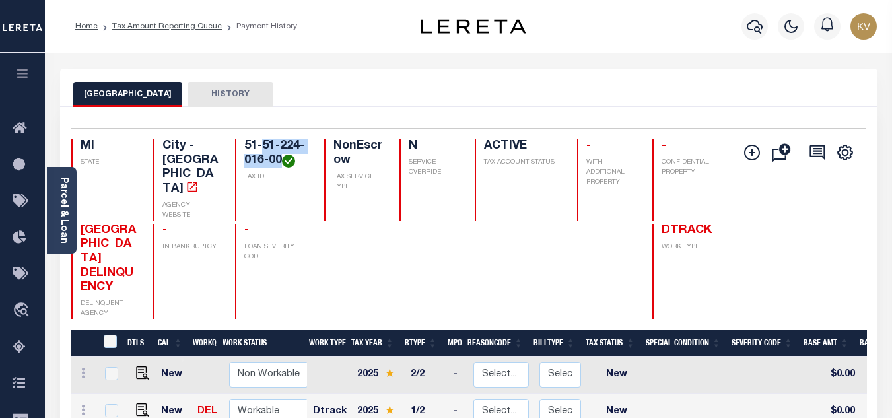
drag, startPoint x: 262, startPoint y: 144, endPoint x: 281, endPoint y: 163, distance: 26.6
click at [281, 163] on h4 "51-51-224-016-00" at bounding box center [275, 153] width 63 height 28
copy h4 "51-224-016-00"
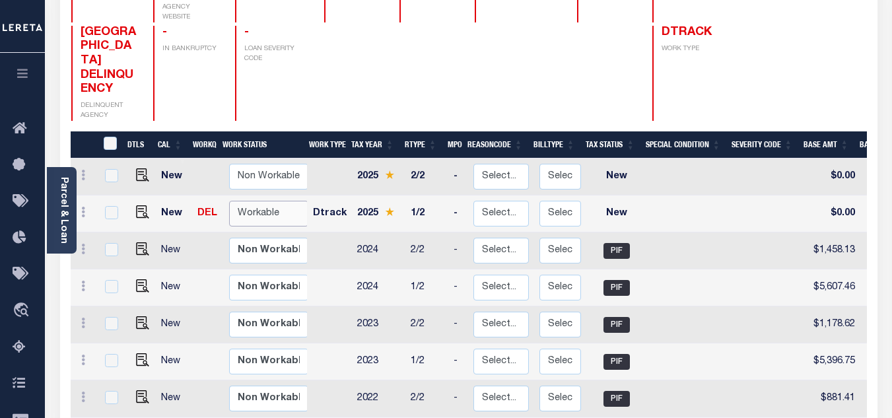
click at [243, 201] on select "Non Workable Workable" at bounding box center [268, 214] width 79 height 26
checkbox input "true"
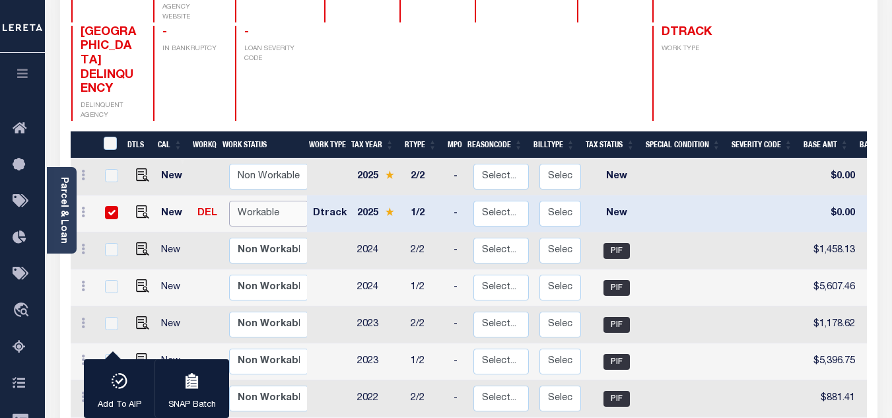
select select "true"
click at [229, 201] on select "Non Workable Workable" at bounding box center [268, 214] width 79 height 26
checkbox input "false"
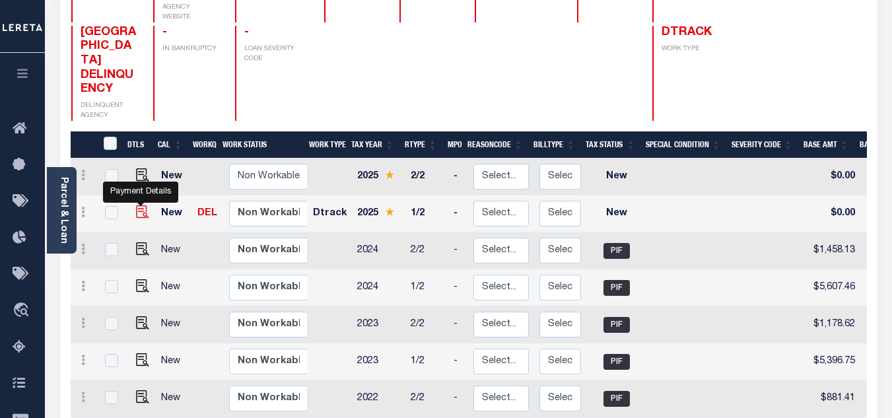
click at [137, 205] on img "" at bounding box center [142, 211] width 13 height 13
checkbox input "true"
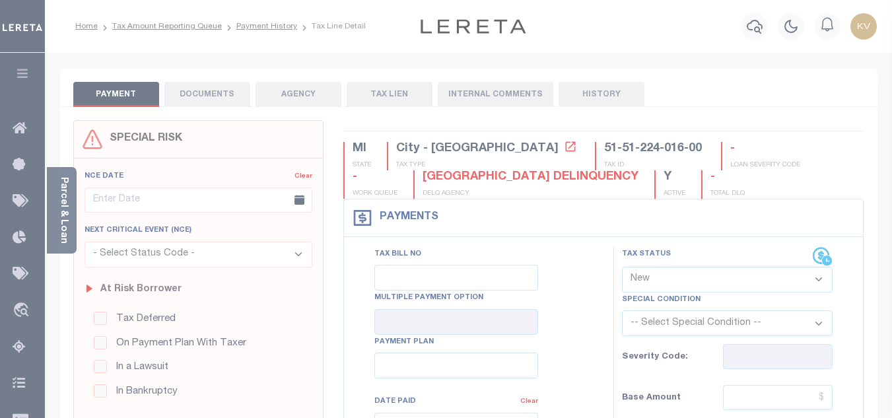
scroll to position [132, 0]
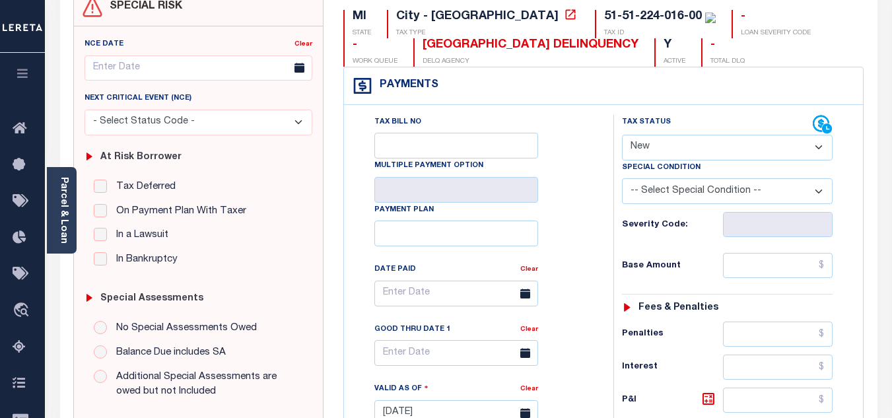
click at [645, 147] on select "- Select Status Code - Open Due/Unpaid Paid Incomplete No Tax Due Internal Refu…" at bounding box center [727, 148] width 211 height 26
select select "PYD"
click at [622, 135] on select "- Select Status Code - Open Due/Unpaid Paid Incomplete No Tax Due Internal Refu…" at bounding box center [727, 148] width 211 height 26
type input "[DATE]"
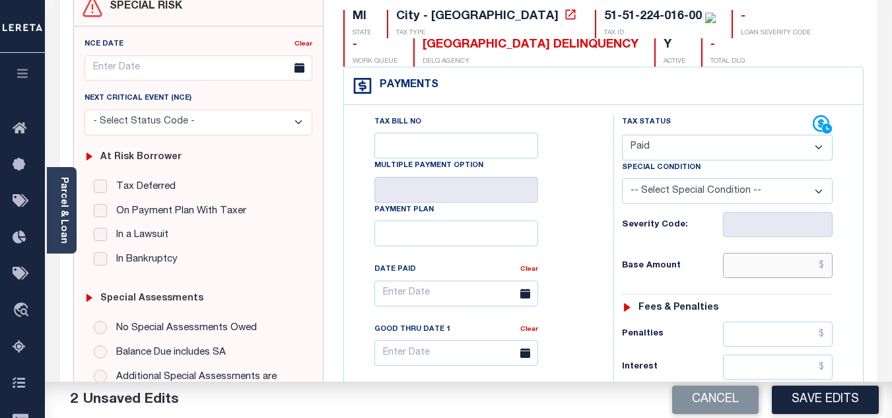
click at [746, 271] on input "text" at bounding box center [778, 265] width 110 height 25
paste input "5,738.23"
type input "$5,738.23"
click at [706, 272] on h6 "Base Amount" at bounding box center [672, 266] width 101 height 11
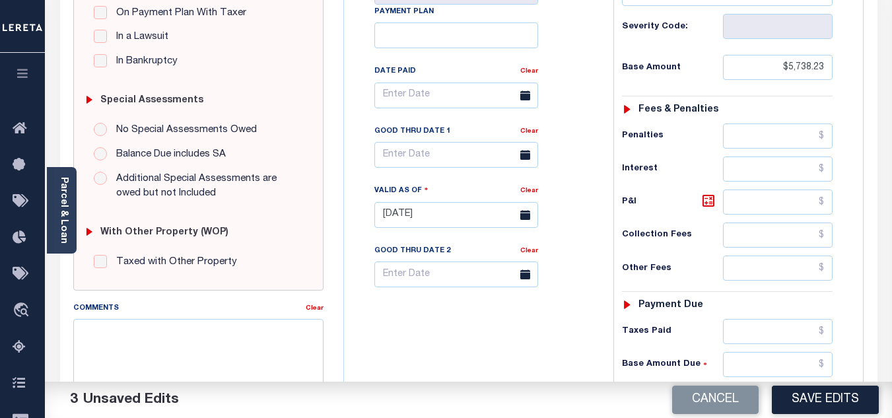
scroll to position [462, 0]
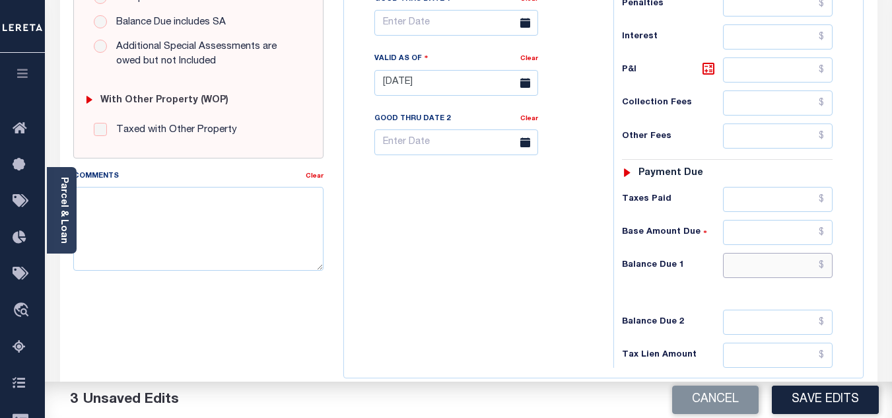
click at [735, 260] on input "text" at bounding box center [778, 265] width 110 height 25
type input "$0.00"
click at [515, 264] on div "Tax Bill No Multiple Payment Option Payment Plan Clear" at bounding box center [475, 76] width 256 height 583
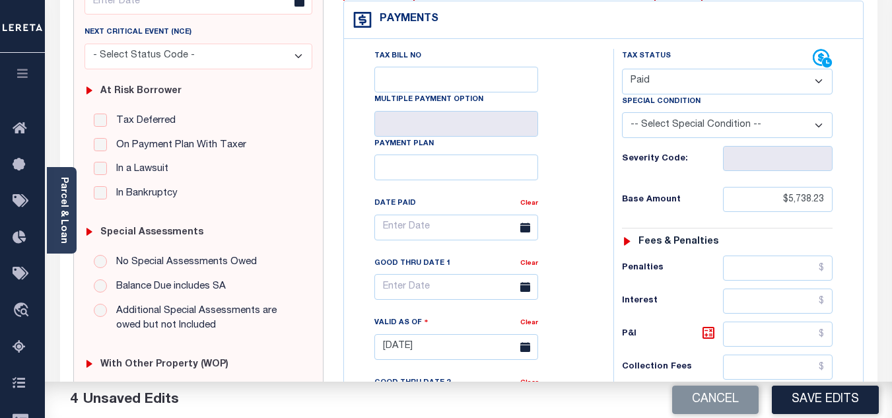
scroll to position [0, 0]
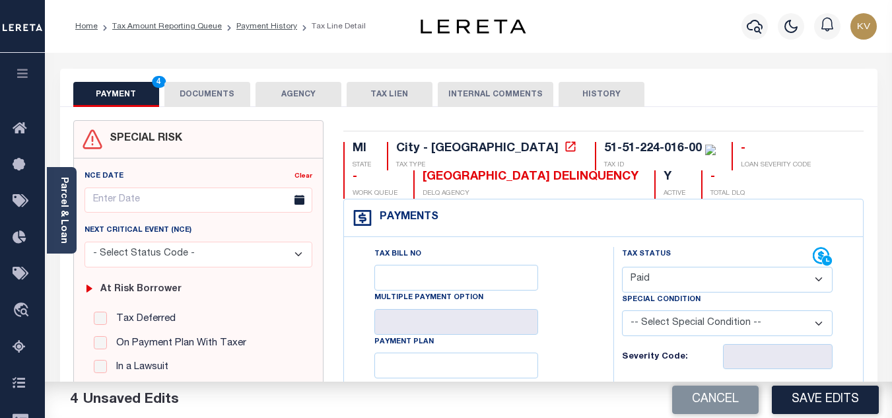
click at [210, 93] on button "DOCUMENTS" at bounding box center [207, 94] width 86 height 25
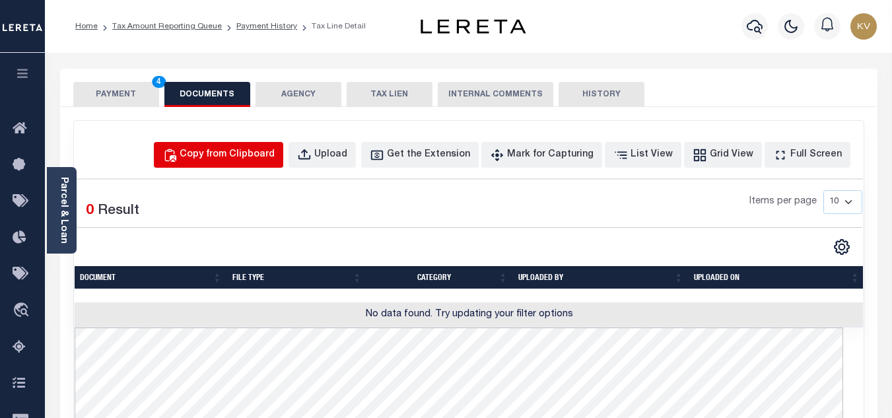
click at [266, 151] on div "Copy from Clipboard" at bounding box center [227, 155] width 95 height 15
select select "POP"
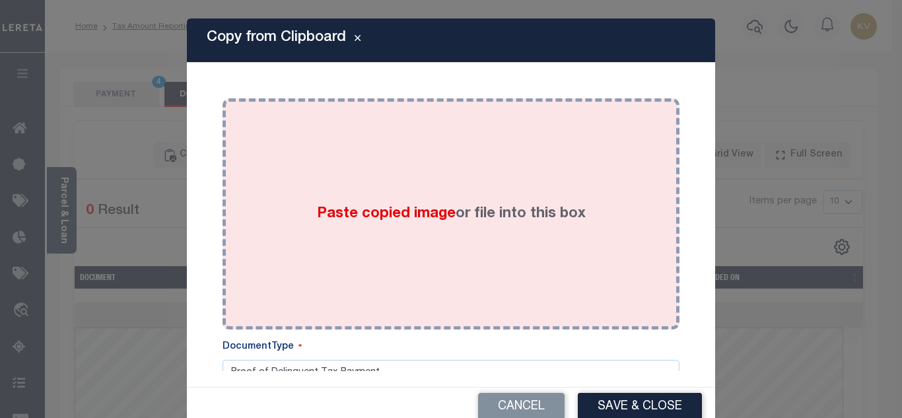
click at [402, 217] on span "Paste copied image" at bounding box center [386, 214] width 139 height 15
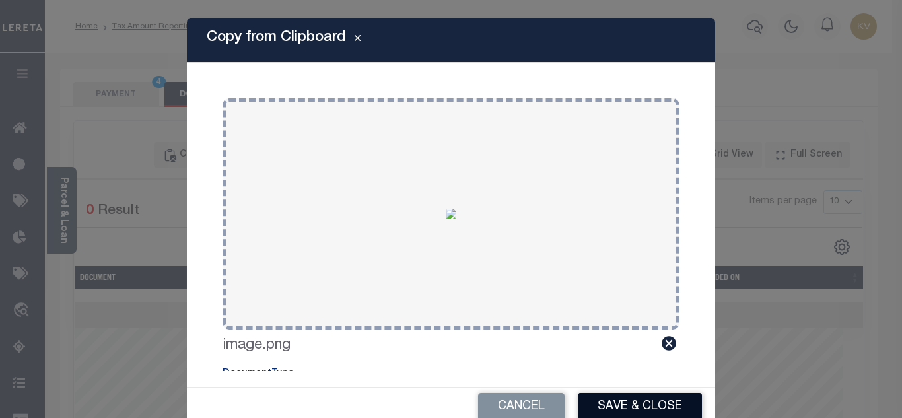
click at [642, 399] on button "Save & Close" at bounding box center [640, 407] width 124 height 28
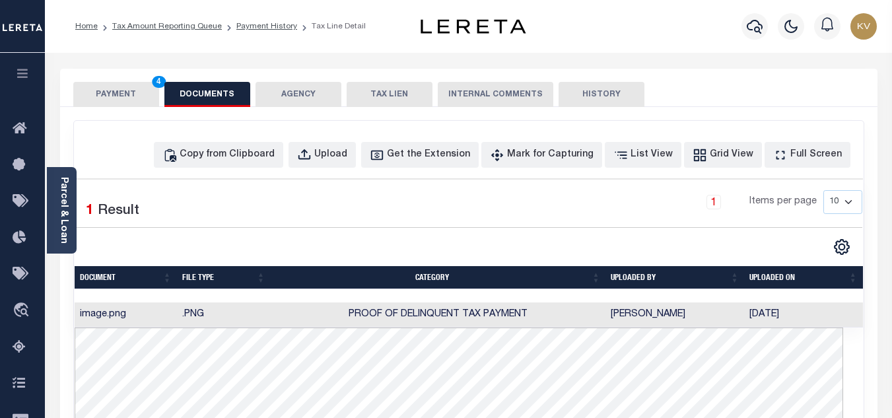
click at [142, 100] on button "PAYMENT 4" at bounding box center [116, 94] width 86 height 25
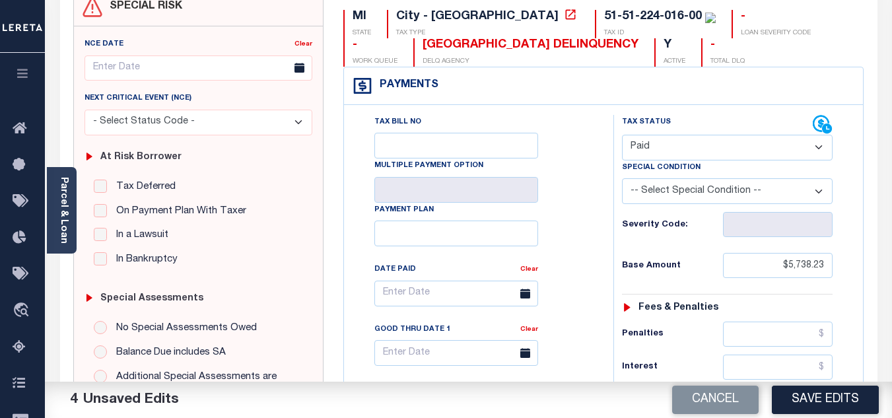
scroll to position [198, 0]
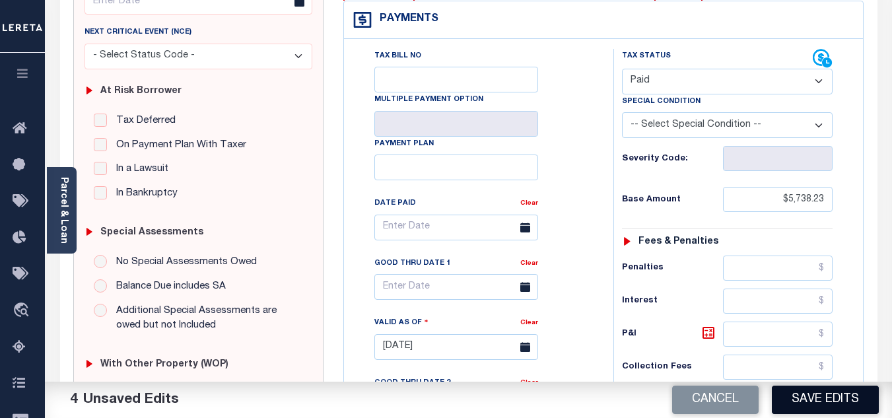
click at [803, 399] on button "Save Edits" at bounding box center [825, 400] width 107 height 28
checkbox input "false"
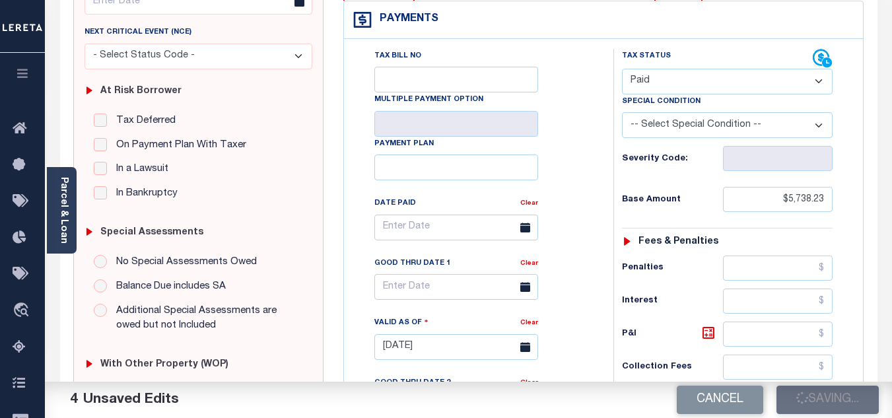
type input "$5,738.23"
type input "$0"
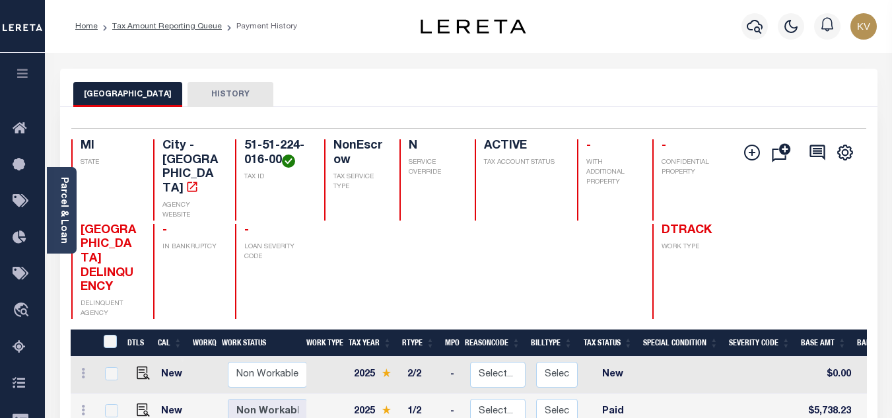
scroll to position [66, 0]
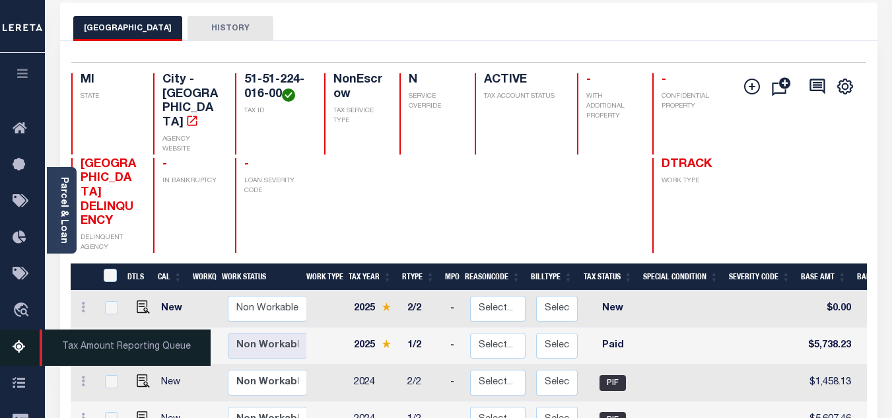
click at [16, 340] on link "Tax Amount Reporting Queue" at bounding box center [22, 348] width 45 height 36
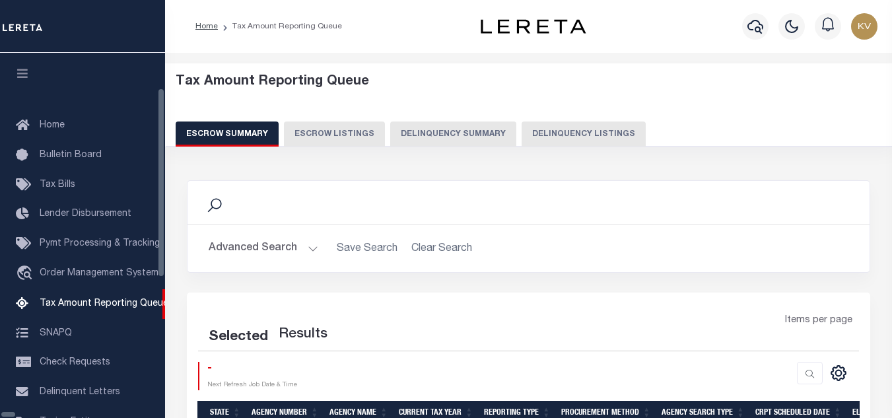
select select "100"
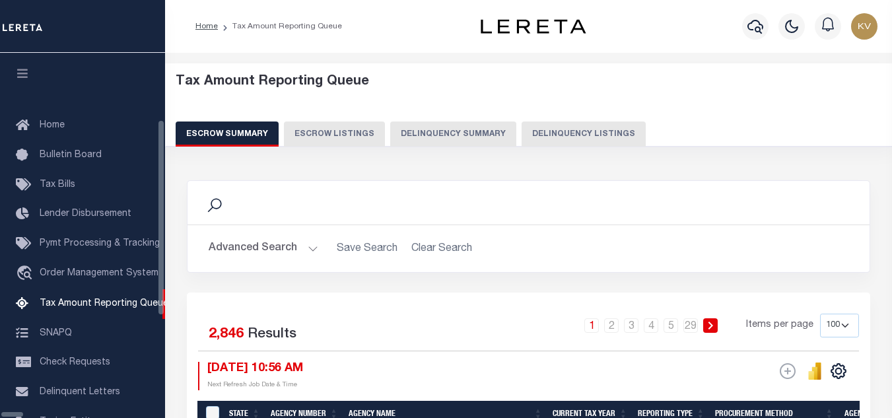
click at [487, 132] on div "Escrow Summary Escrow Listings Delinquency Summary Delinquency Listings" at bounding box center [529, 134] width 707 height 24
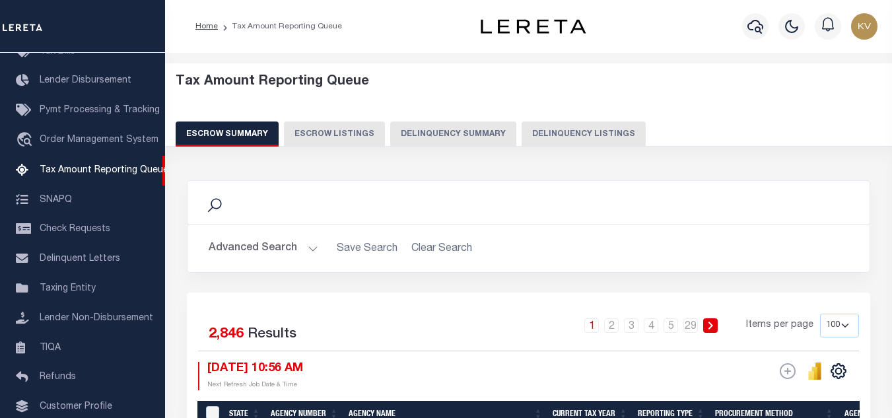
click at [573, 135] on button "Delinquency Listings" at bounding box center [584, 134] width 124 height 25
select select "100"
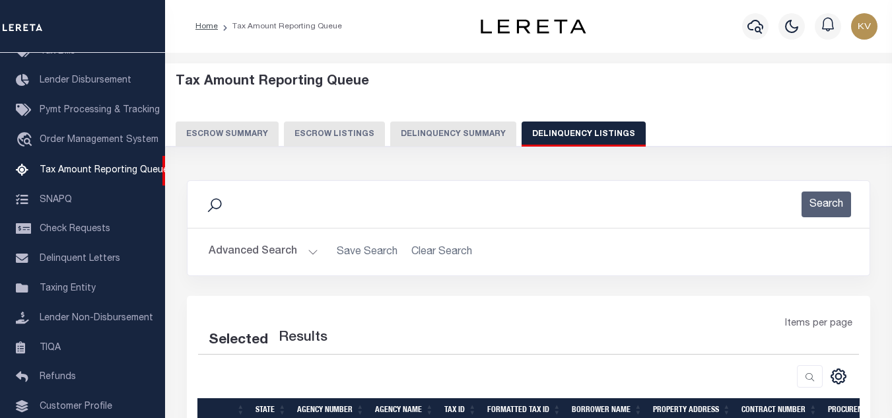
select select "100"
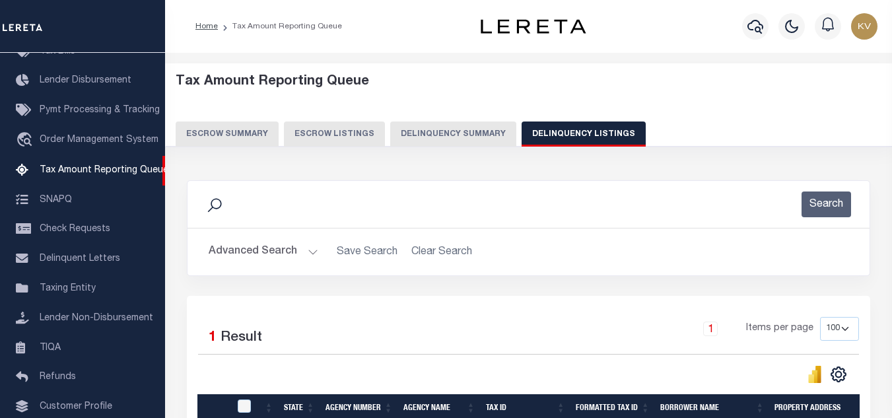
scroll to position [184, 0]
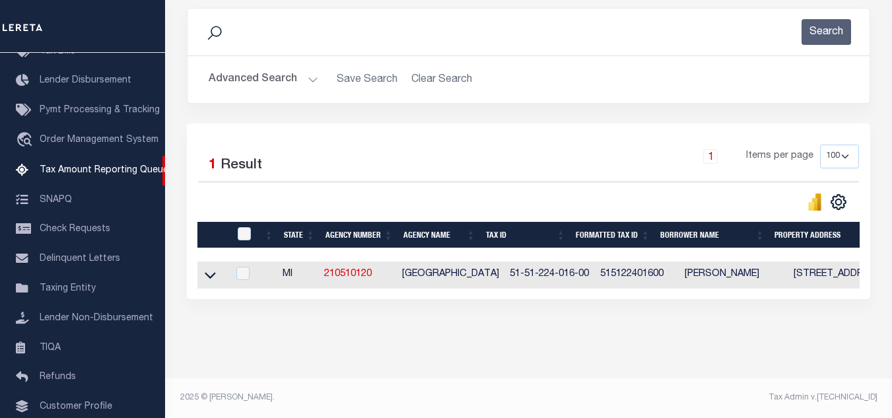
click at [284, 92] on div "Search Advanced Search Save Search Clear Search tblassign_wrapper_dynamictable_…" at bounding box center [529, 56] width 684 height 96
click at [293, 67] on button "Advanced Search" at bounding box center [264, 80] width 110 height 26
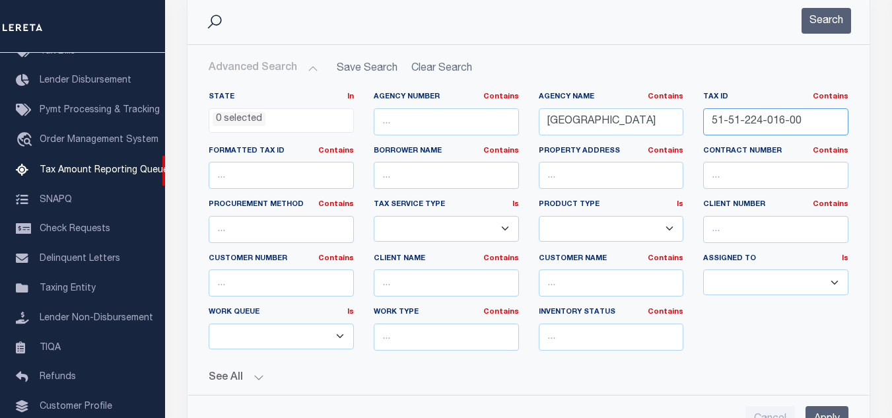
drag, startPoint x: 805, startPoint y: 124, endPoint x: 651, endPoint y: 123, distance: 153.3
click at [651, 123] on div "State In In AK AL AR AZ CA CO CT DC DE FL GA GU HI IA ID IL IN KS [GEOGRAPHIC_D…" at bounding box center [529, 227] width 660 height 270
paste input "5-010"
type input "51-51-225-010-00"
click at [811, 16] on button "Search" at bounding box center [827, 21] width 50 height 26
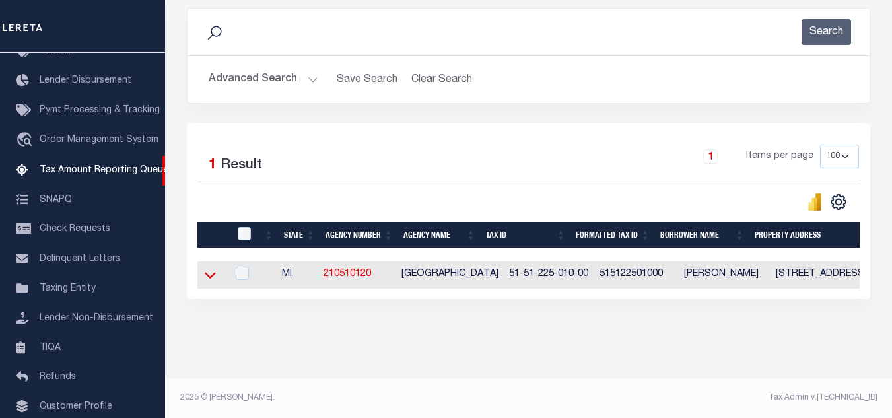
click at [212, 268] on icon at bounding box center [210, 275] width 11 height 14
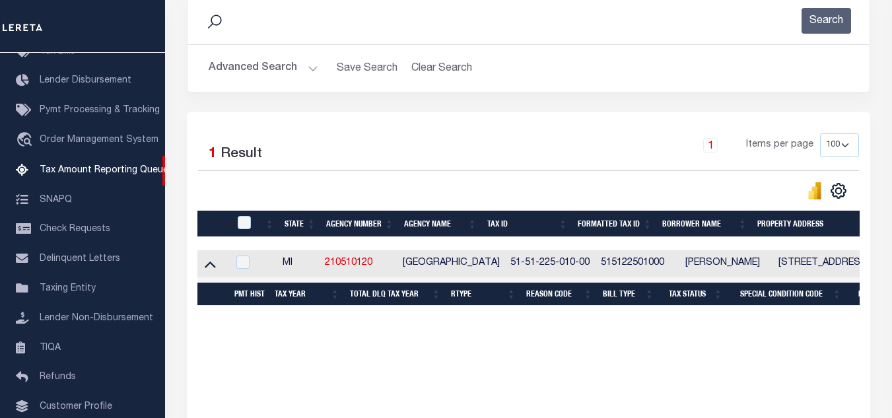
scroll to position [250, 0]
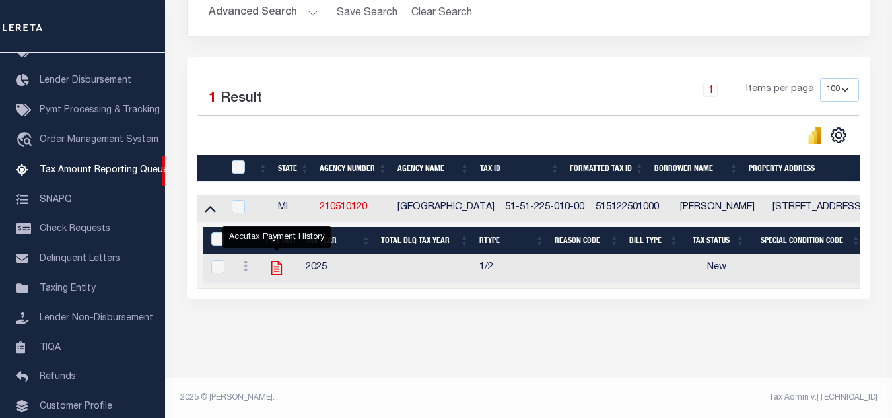
click at [277, 262] on icon "" at bounding box center [277, 269] width 11 height 14
checkbox input "true"
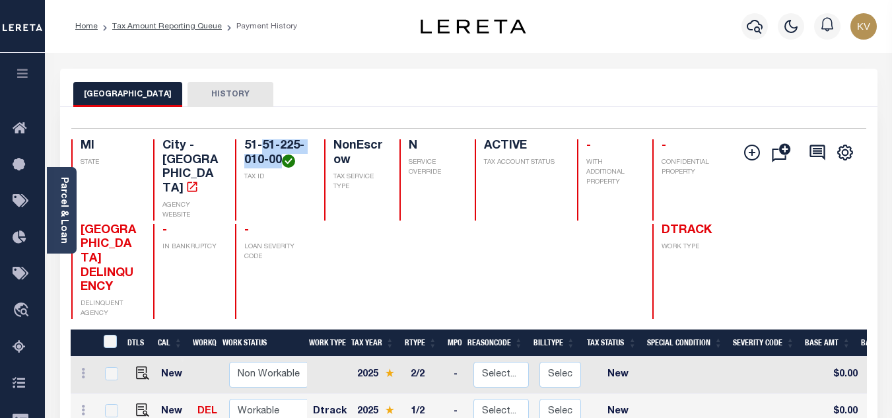
drag, startPoint x: 262, startPoint y: 145, endPoint x: 280, endPoint y: 163, distance: 25.2
click at [280, 163] on h4 "51-51-225-010-00" at bounding box center [275, 153] width 63 height 28
copy h4 "51-225-010-00"
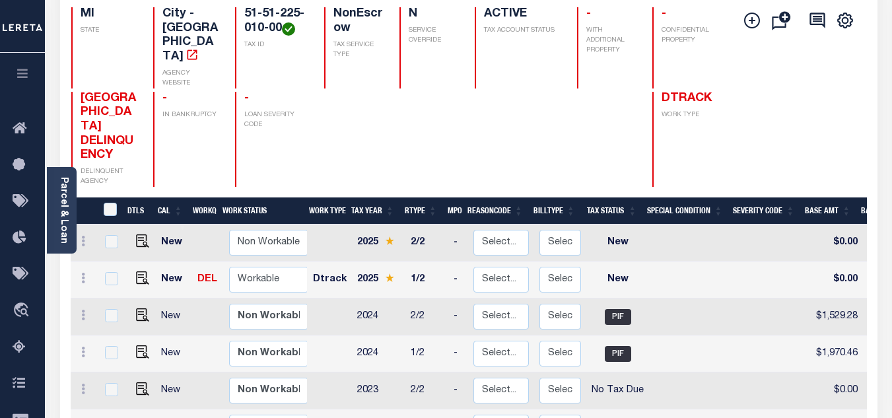
click at [373, 123] on div at bounding box center [353, 139] width 59 height 95
click at [243, 267] on select "Non Workable Workable" at bounding box center [268, 280] width 79 height 26
checkbox input "true"
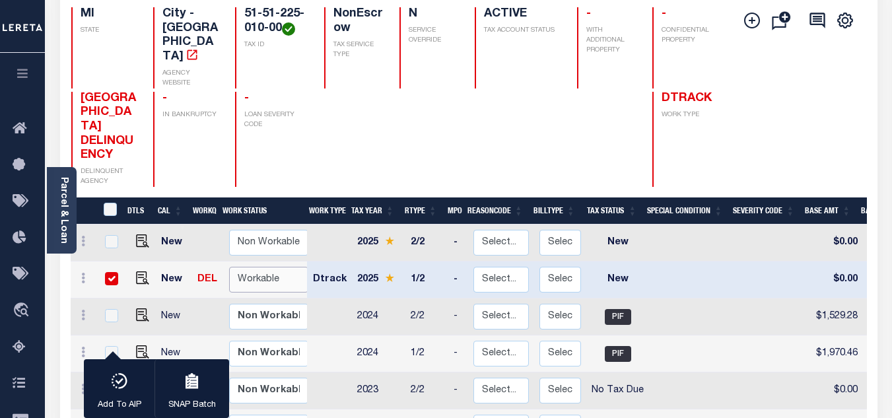
select select "true"
click at [229, 267] on select "Non Workable Workable" at bounding box center [268, 280] width 79 height 26
checkbox input "false"
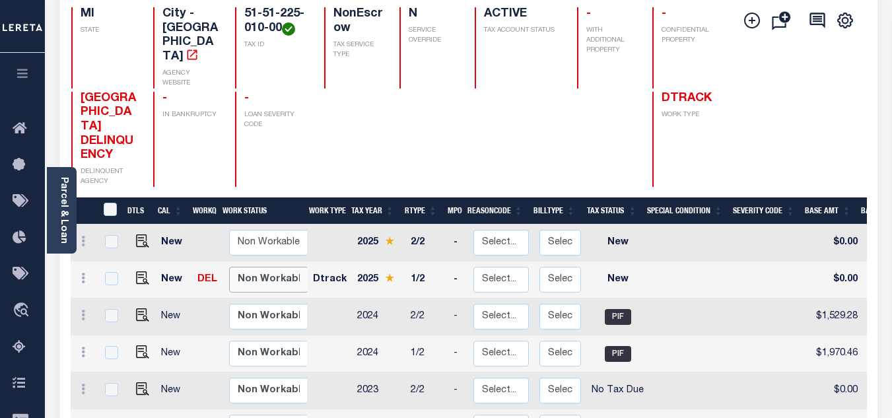
scroll to position [198, 0]
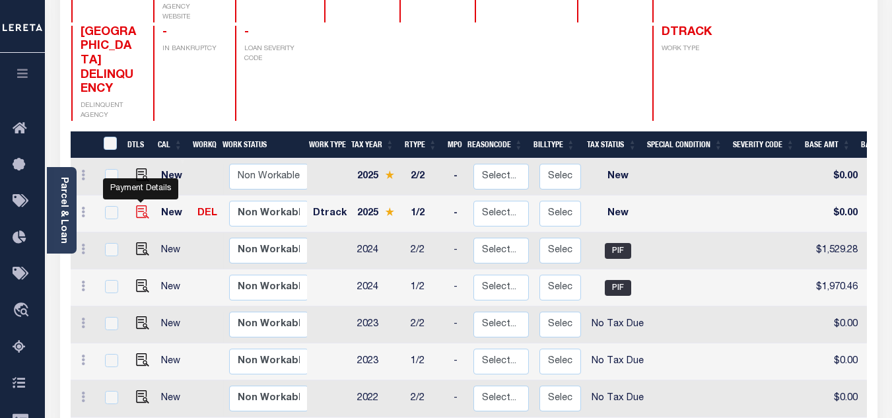
click at [137, 205] on img "" at bounding box center [142, 211] width 13 height 13
checkbox input "true"
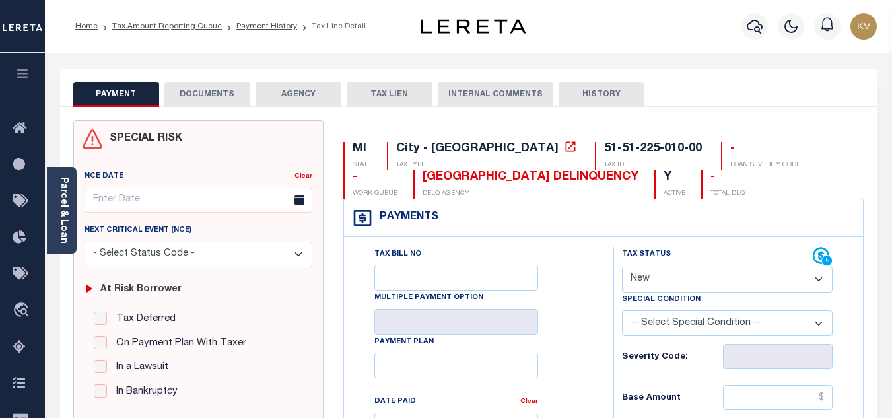
scroll to position [132, 0]
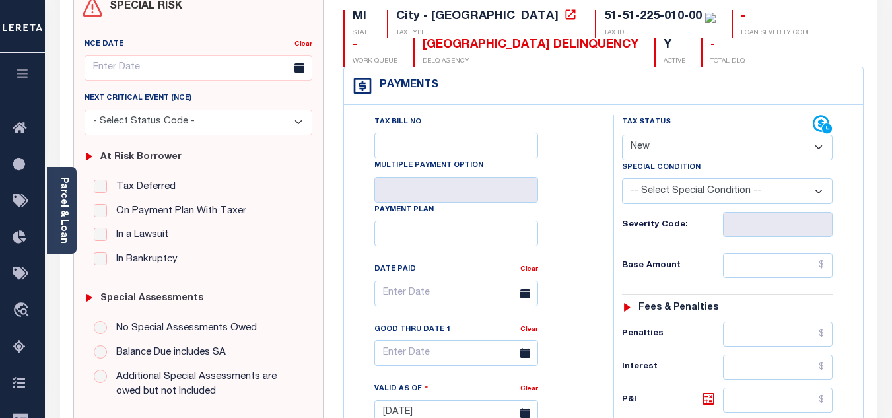
click at [646, 147] on select "- Select Status Code - Open Due/Unpaid Paid Incomplete No Tax Due Internal Refu…" at bounding box center [727, 148] width 211 height 26
select select "PYD"
click at [622, 135] on select "- Select Status Code - Open Due/Unpaid Paid Incomplete No Tax Due Internal Refu…" at bounding box center [727, 148] width 211 height 26
type input "[DATE]"
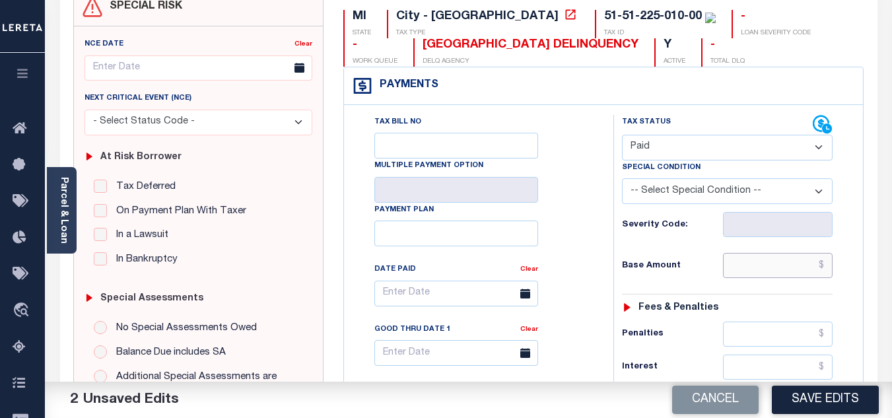
click at [766, 256] on input "text" at bounding box center [778, 265] width 110 height 25
paste input "3,559.43"
type input "$3,559.43"
click at [698, 253] on div "Tax Status Status - Select Status Code -" at bounding box center [732, 406] width 236 height 583
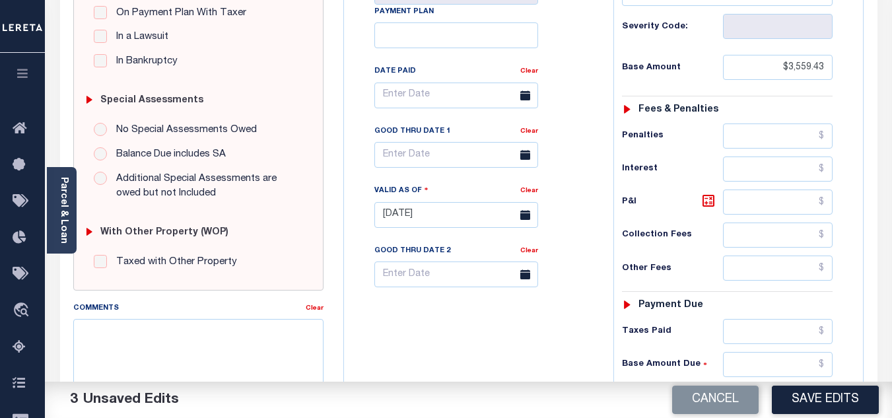
scroll to position [396, 0]
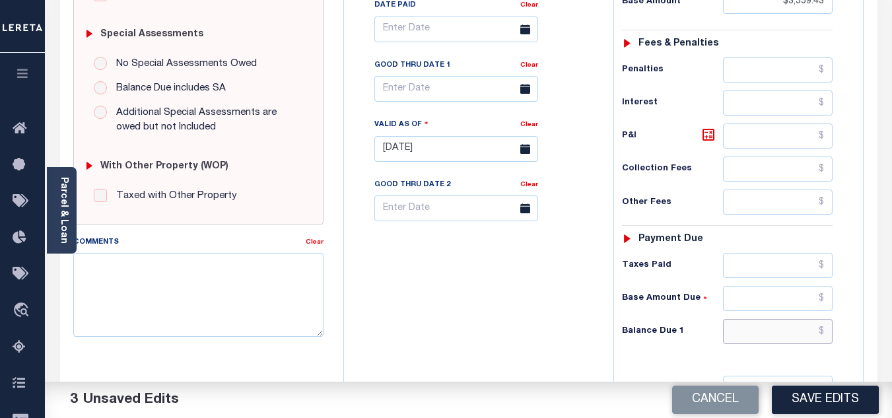
click at [777, 331] on input "text" at bounding box center [778, 331] width 110 height 25
type input "$0.00"
click at [473, 299] on div "Tax Bill No Multiple Payment Option Payment Plan Clear" at bounding box center [475, 142] width 256 height 583
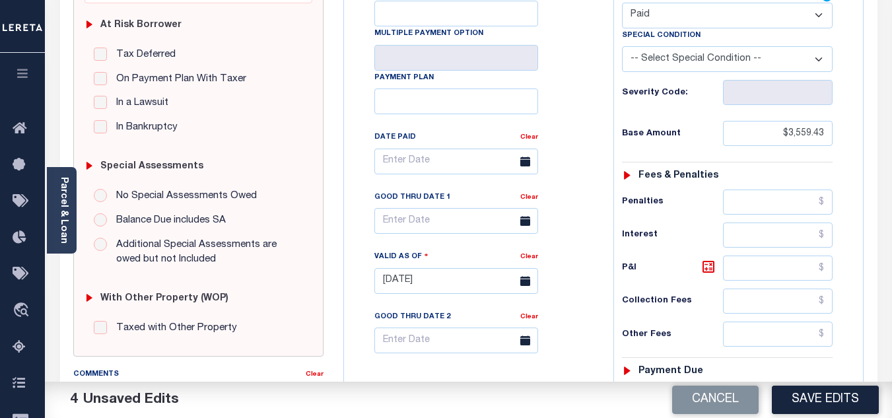
scroll to position [66, 0]
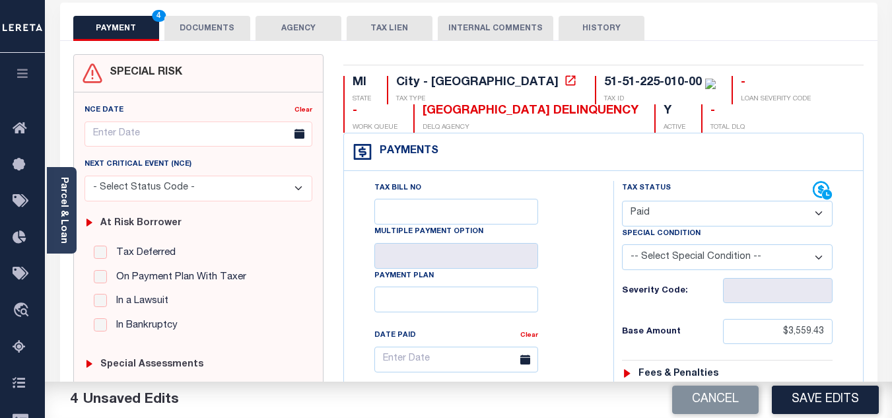
click at [198, 20] on button "DOCUMENTS" at bounding box center [207, 28] width 86 height 25
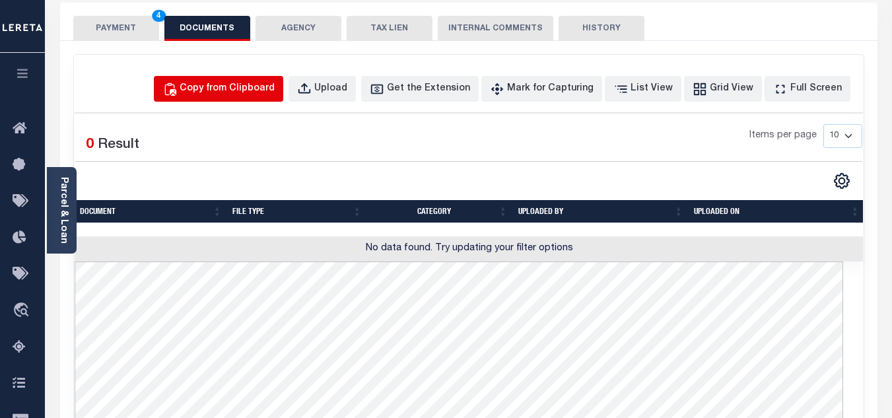
click at [248, 89] on div "Copy from Clipboard" at bounding box center [227, 89] width 95 height 15
select select "POP"
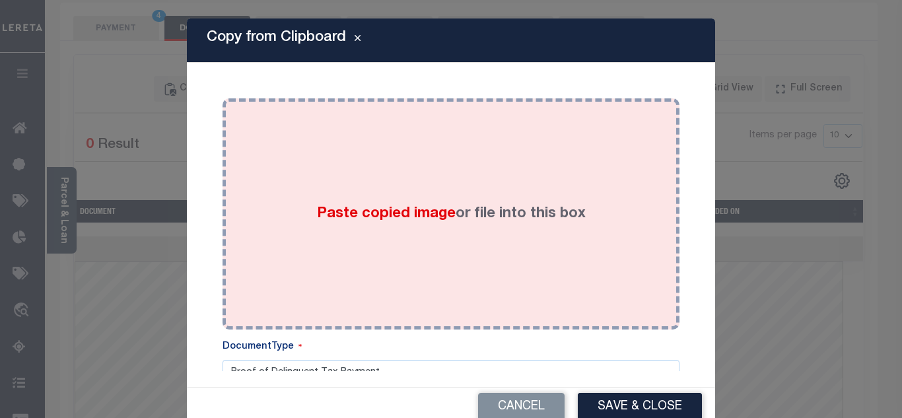
click at [301, 149] on div "Paste copied image or file into this box" at bounding box center [451, 213] width 437 height 211
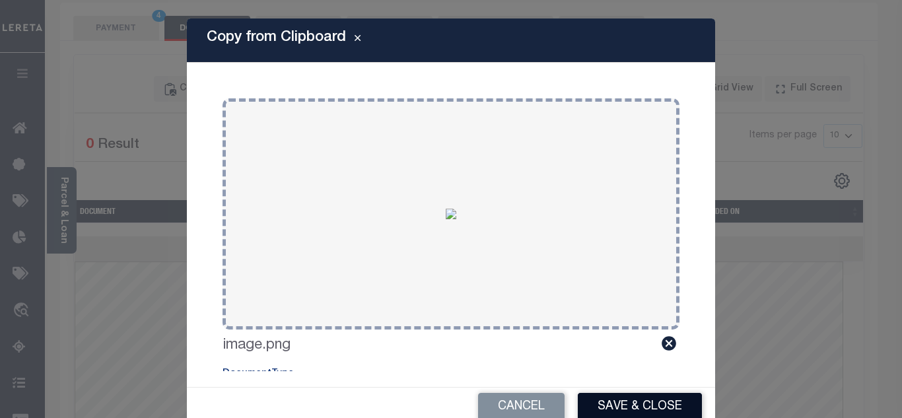
click at [651, 403] on button "Save & Close" at bounding box center [640, 407] width 124 height 28
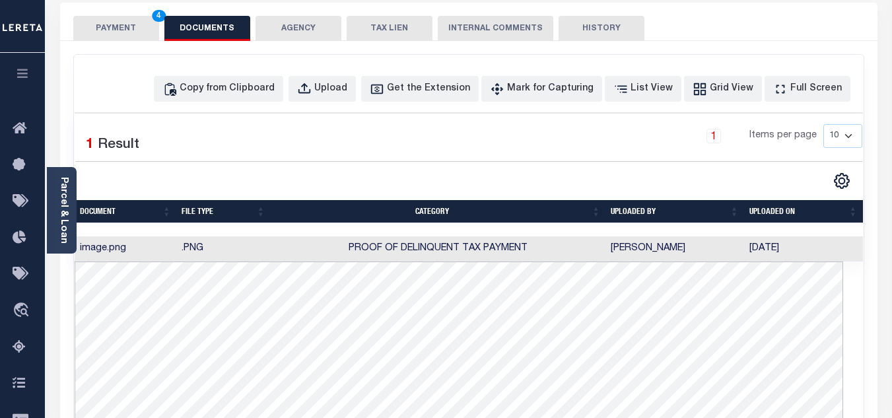
click at [113, 33] on button "PAYMENT 4" at bounding box center [116, 28] width 86 height 25
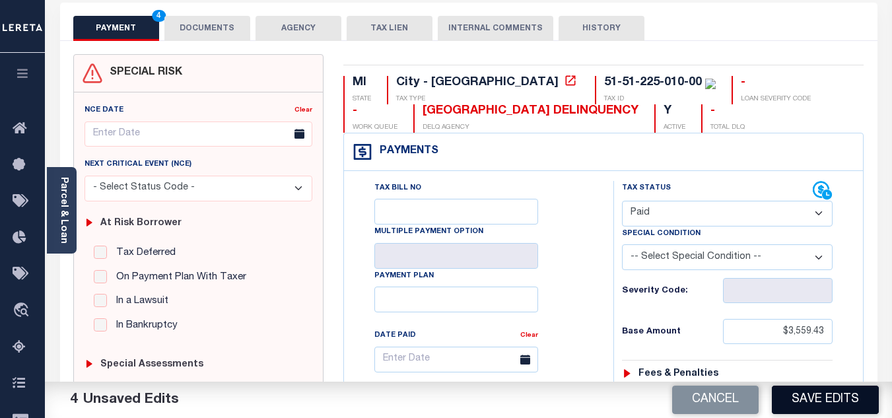
click at [837, 394] on button "Save Edits" at bounding box center [825, 400] width 107 height 28
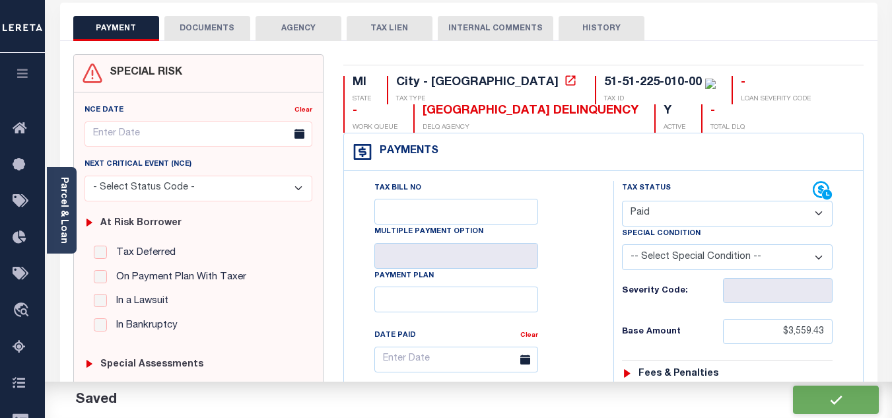
checkbox input "false"
type input "$3,559.43"
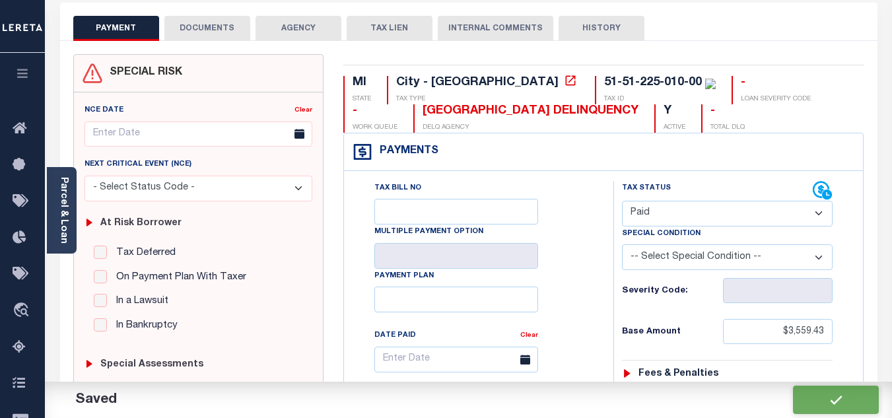
type input "$0"
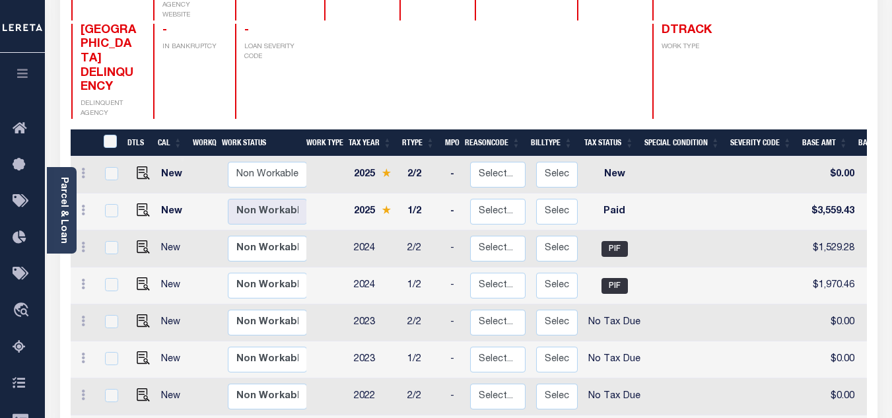
scroll to position [68, 0]
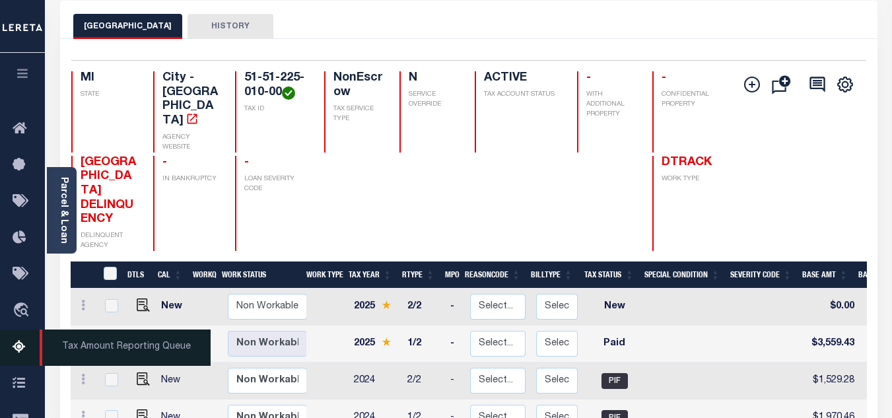
click at [23, 344] on icon at bounding box center [23, 348] width 21 height 17
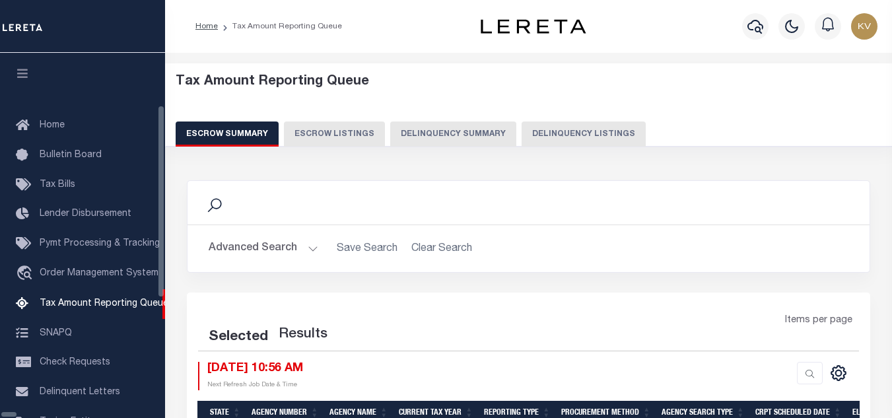
click at [522, 138] on button "Delinquency Listings" at bounding box center [584, 134] width 124 height 25
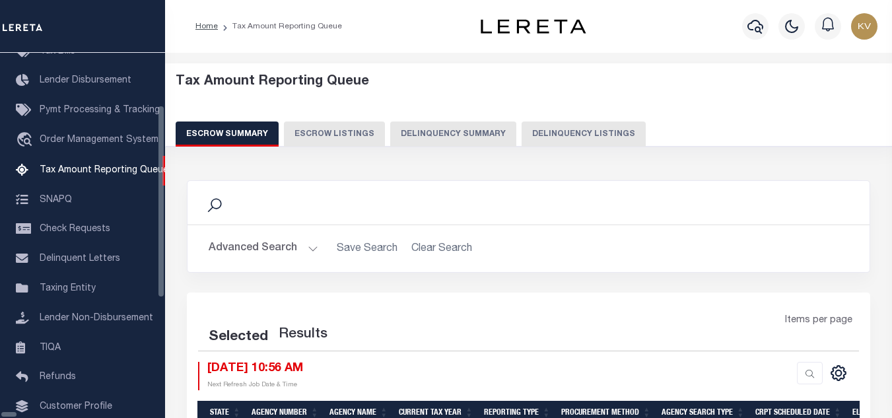
select select "100"
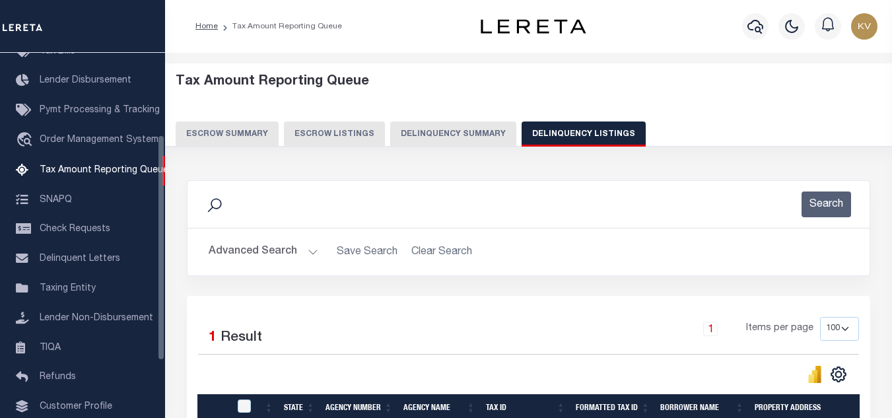
scroll to position [66, 0]
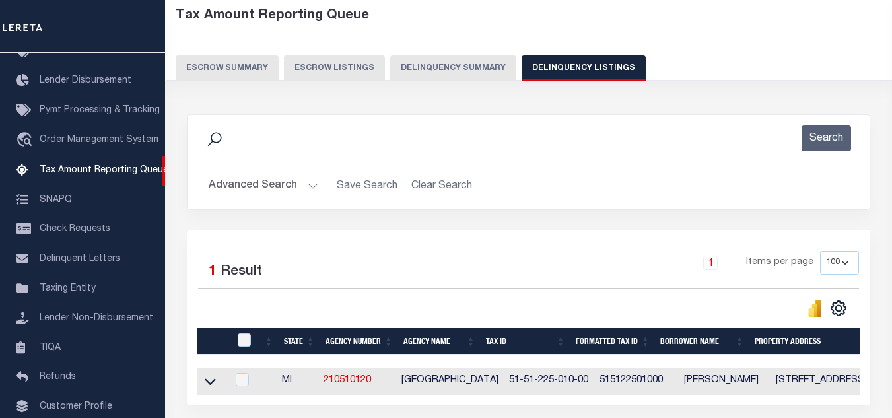
click at [275, 186] on button "Advanced Search" at bounding box center [264, 186] width 110 height 26
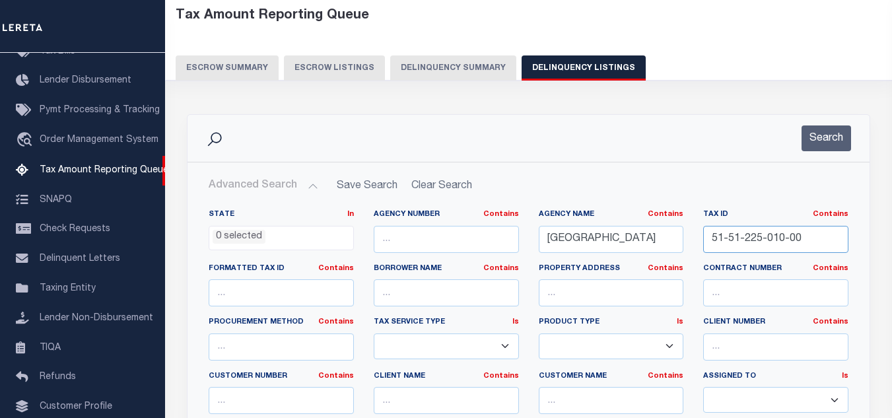
drag, startPoint x: 813, startPoint y: 240, endPoint x: 674, endPoint y: 219, distance: 140.3
click at [667, 233] on div "State In In AK AL AR AZ CA CO CT DC DE FL GA GU HI IA ID IL IN KS KY LA MA MD M…" at bounding box center [529, 344] width 660 height 270
paste input "30-001"
type input "51-51-230-001-00"
click at [828, 131] on button "Search" at bounding box center [827, 139] width 50 height 26
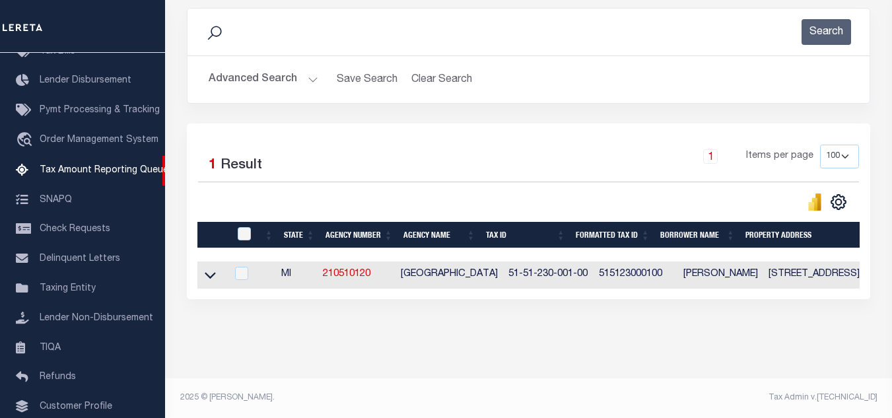
scroll to position [184, 0]
click at [206, 268] on icon at bounding box center [210, 275] width 11 height 14
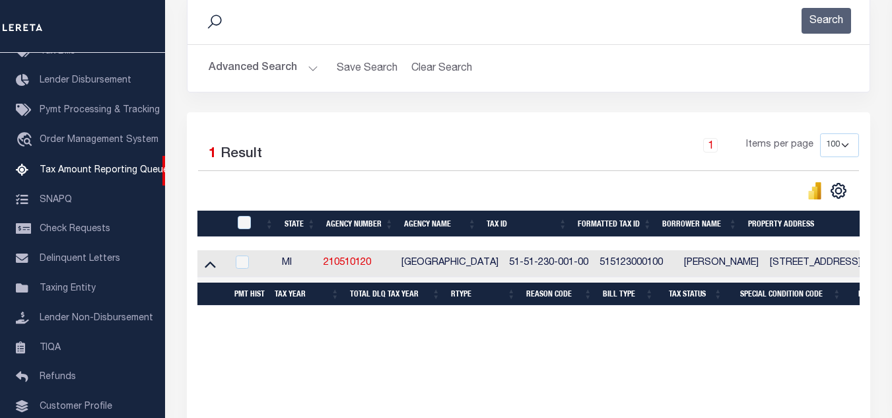
scroll to position [202, 0]
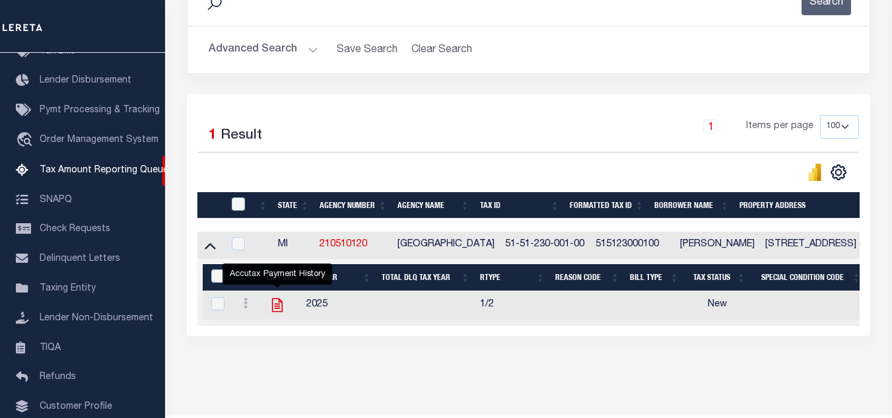
click at [275, 308] on icon "" at bounding box center [277, 306] width 11 height 14
checkbox input "true"
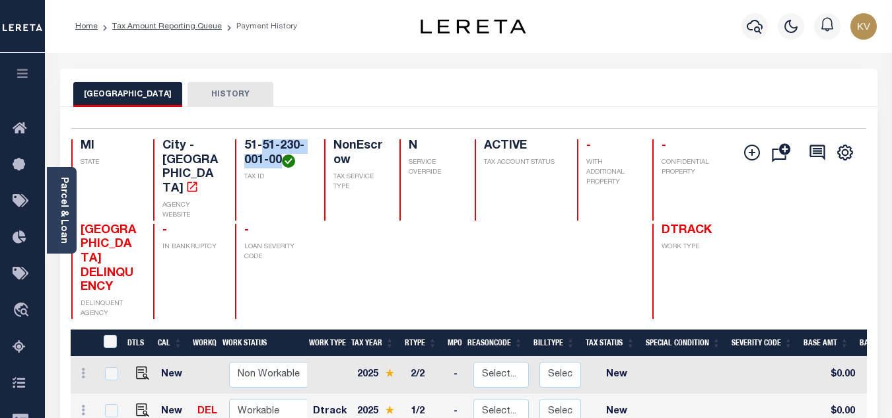
drag, startPoint x: 265, startPoint y: 145, endPoint x: 279, endPoint y: 155, distance: 17.6
click at [279, 155] on h4 "51-51-230-001-00" at bounding box center [275, 153] width 63 height 28
copy h4 "51-230-001-00"
click at [435, 268] on div at bounding box center [429, 271] width 59 height 95
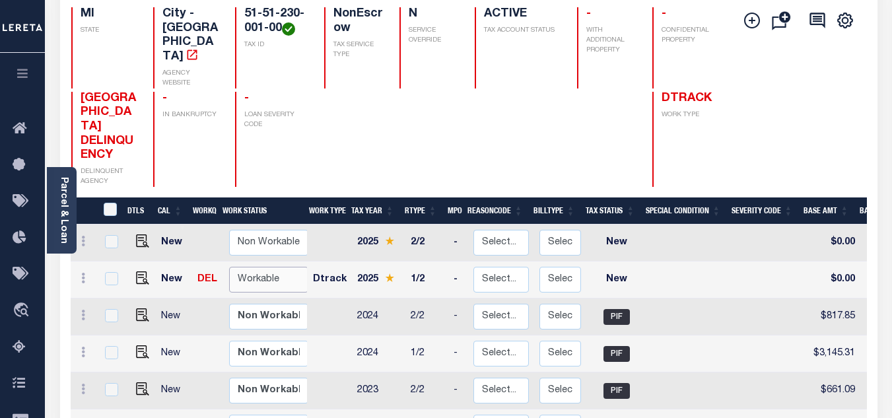
click at [247, 267] on select "Non Workable Workable" at bounding box center [268, 280] width 79 height 26
checkbox input "true"
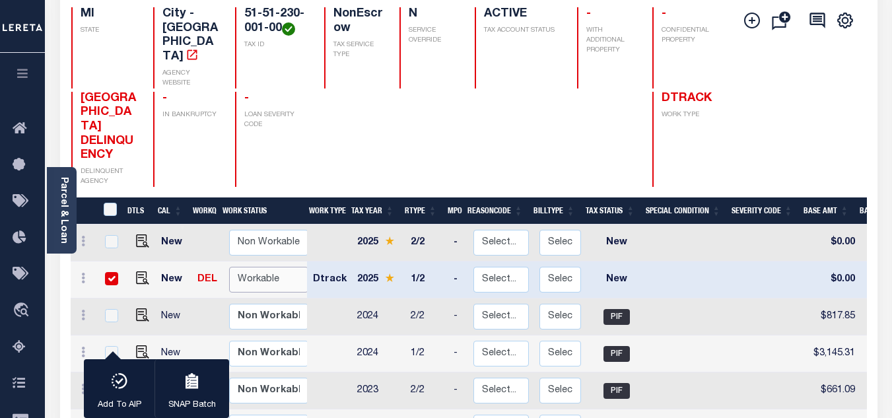
select select "true"
click at [229, 267] on select "Non Workable Workable" at bounding box center [268, 280] width 79 height 26
checkbox input "false"
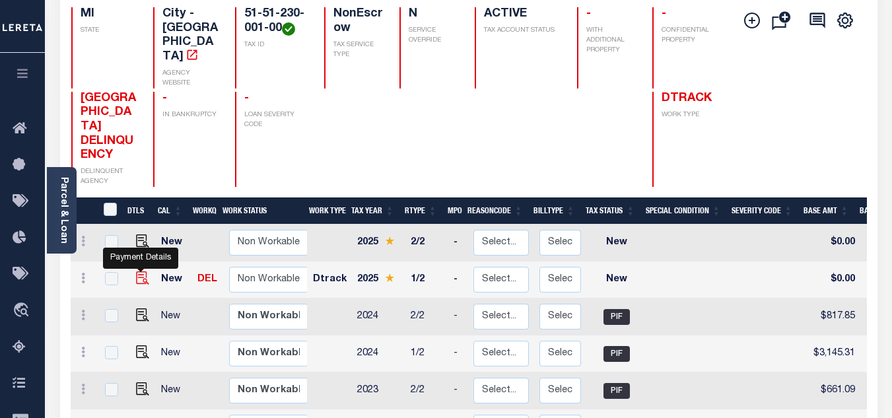
click at [138, 272] on img "" at bounding box center [142, 278] width 13 height 13
checkbox input "true"
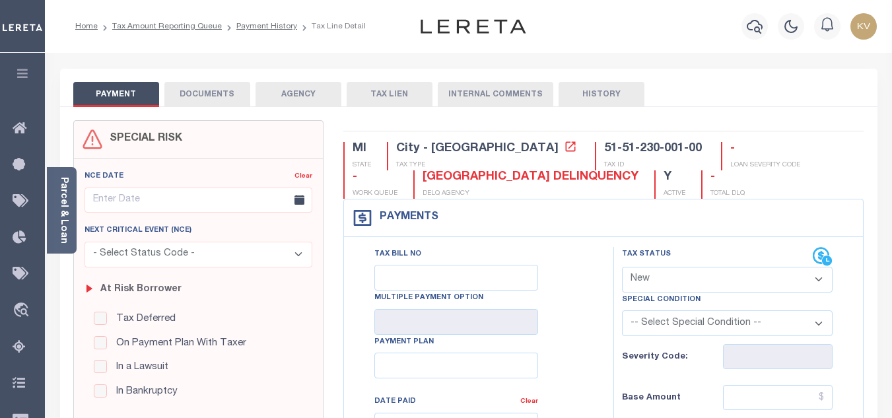
scroll to position [132, 0]
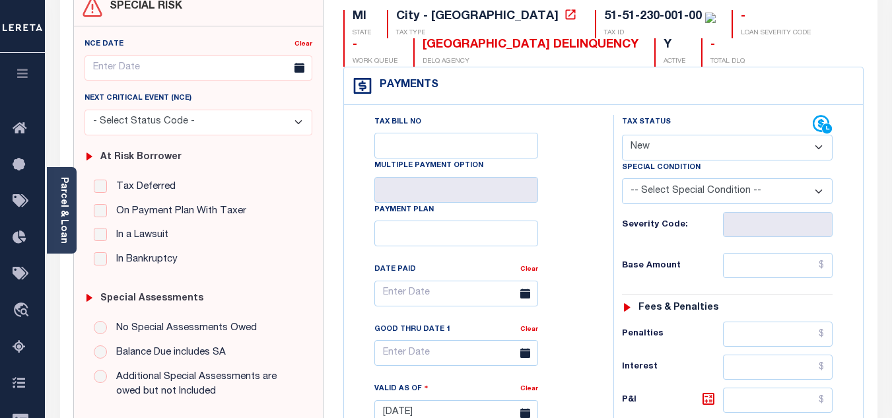
click at [675, 148] on select "- Select Status Code - Open Due/Unpaid Paid Incomplete No Tax Due Internal Refu…" at bounding box center [727, 148] width 211 height 26
select select "PYD"
click at [622, 135] on select "- Select Status Code - Open Due/Unpaid Paid Incomplete No Tax Due Internal Refu…" at bounding box center [727, 148] width 211 height 26
type input "[DATE]"
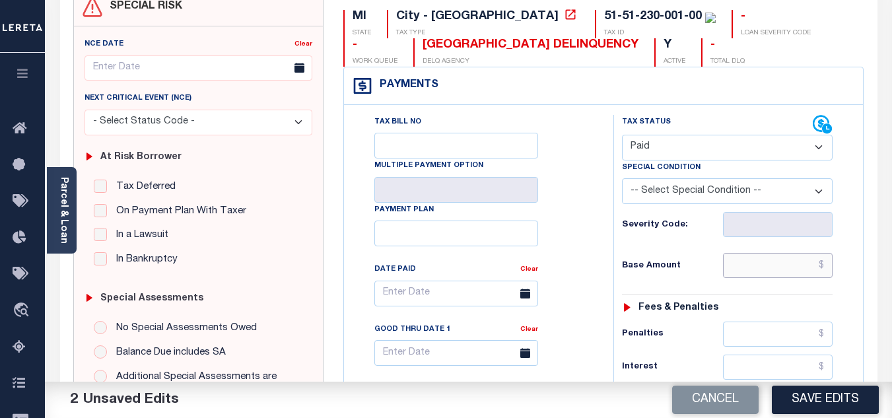
click at [748, 269] on input "text" at bounding box center [778, 265] width 110 height 25
paste input "3,218.65"
type input "$3,218.65"
click at [708, 266] on h6 "Base Amount" at bounding box center [672, 266] width 101 height 11
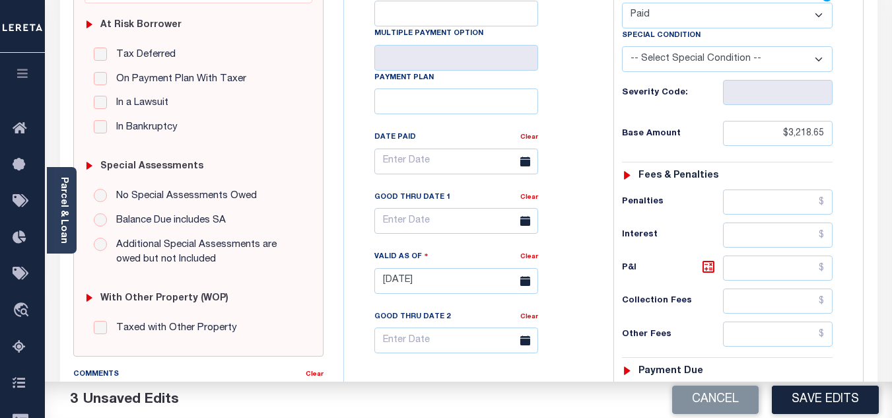
scroll to position [396, 0]
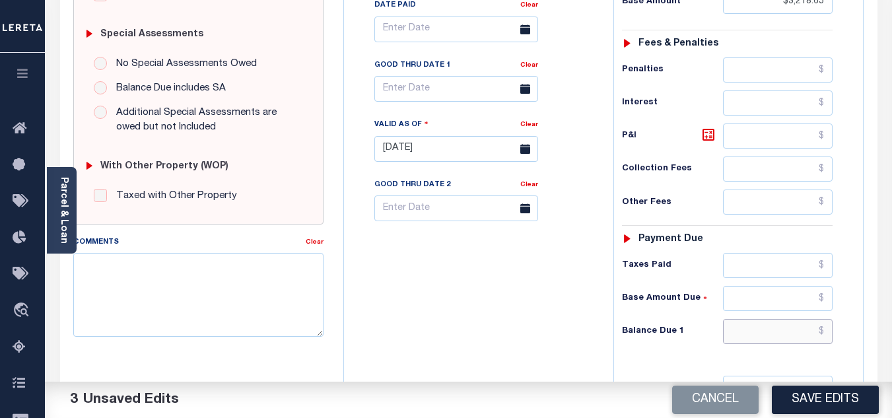
click at [749, 335] on input "text" at bounding box center [778, 331] width 110 height 25
type input "$0.00"
click at [546, 308] on div "Tax Bill No Multiple Payment Option Payment Plan Clear" at bounding box center [475, 142] width 256 height 583
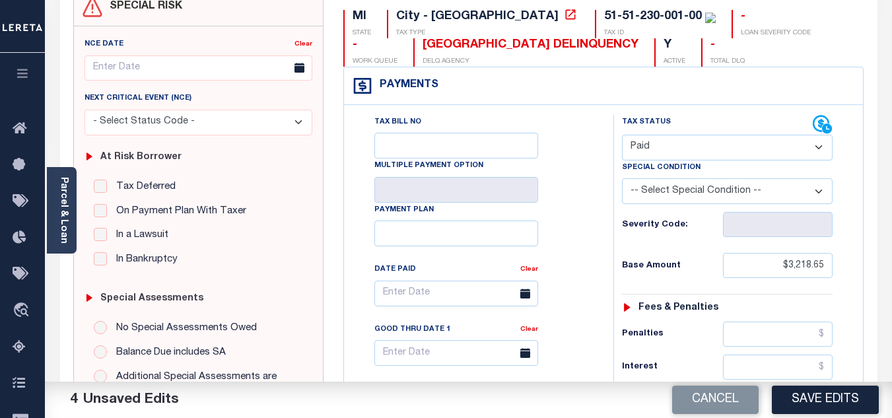
scroll to position [0, 0]
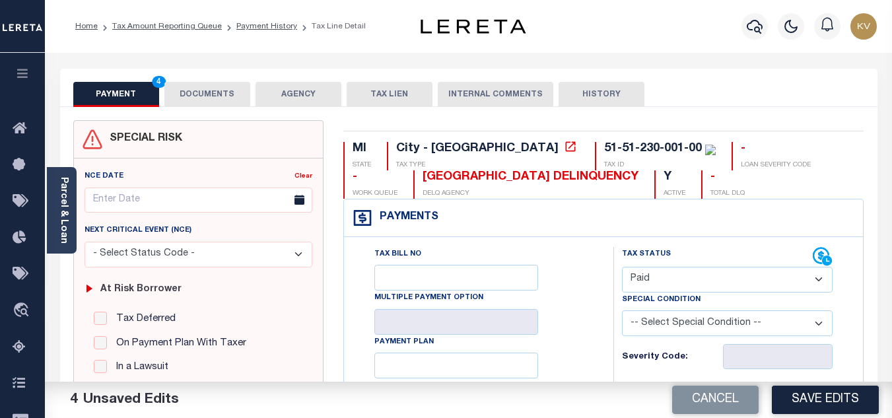
click at [216, 98] on button "DOCUMENTS" at bounding box center [207, 94] width 86 height 25
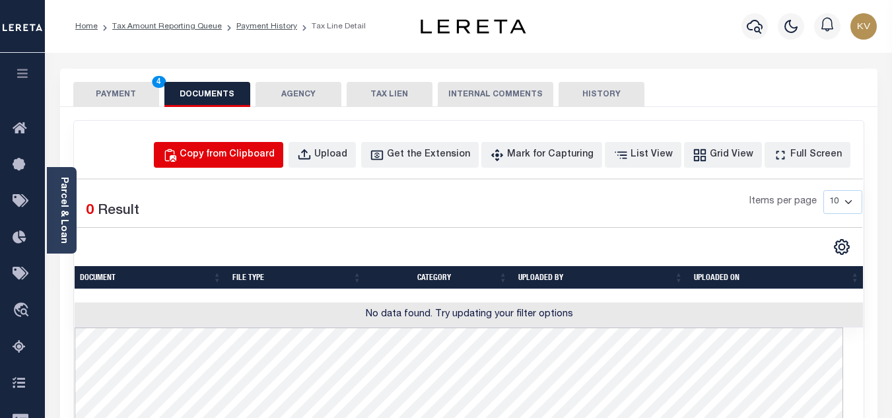
click at [241, 152] on div "Copy from Clipboard" at bounding box center [227, 155] width 95 height 15
select select "POP"
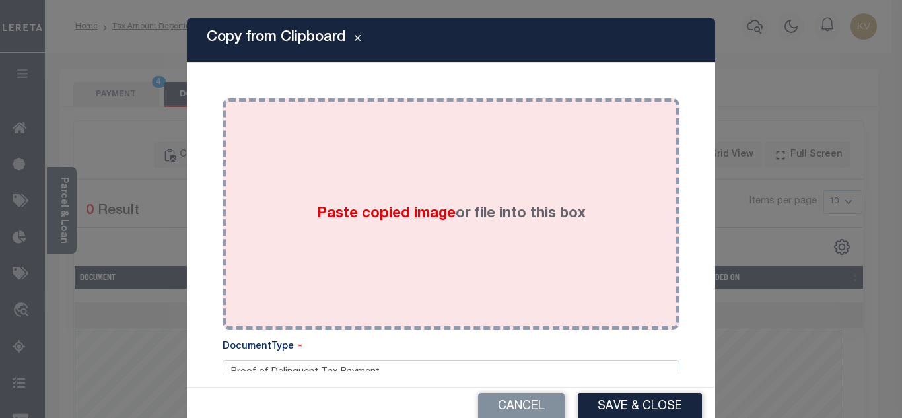
click at [317, 217] on span "Paste copied image" at bounding box center [386, 214] width 139 height 15
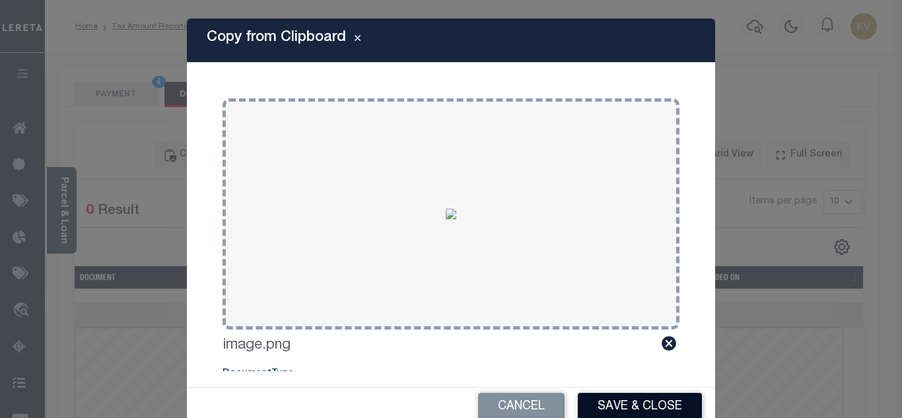
click at [634, 410] on button "Save & Close" at bounding box center [640, 407] width 124 height 28
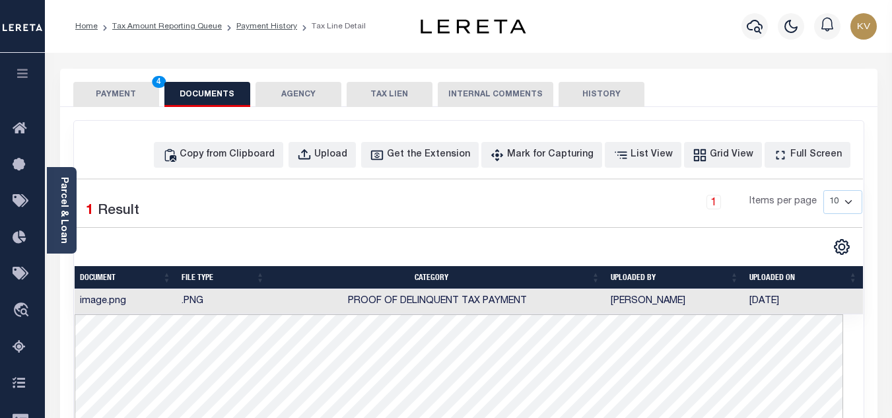
click at [118, 87] on button "PAYMENT 4" at bounding box center [116, 94] width 86 height 25
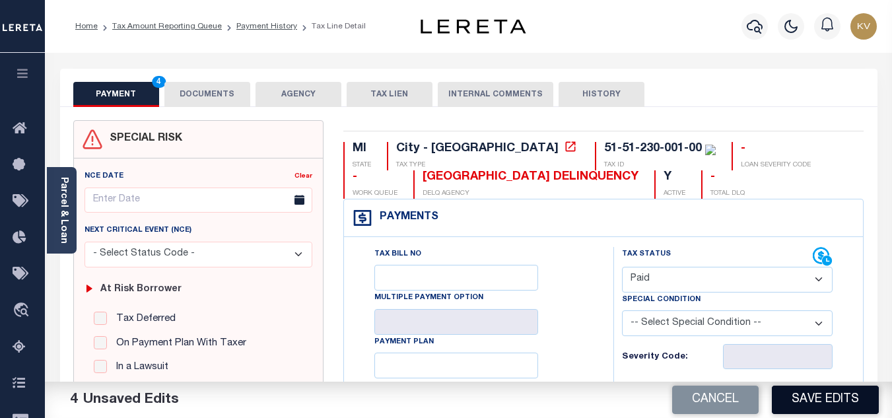
click at [829, 386] on button "Save Edits" at bounding box center [825, 400] width 107 height 28
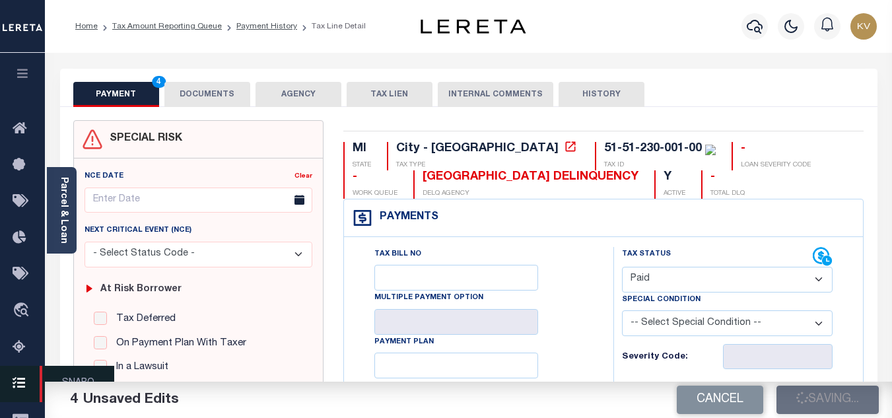
checkbox input "false"
type input "$3,218.65"
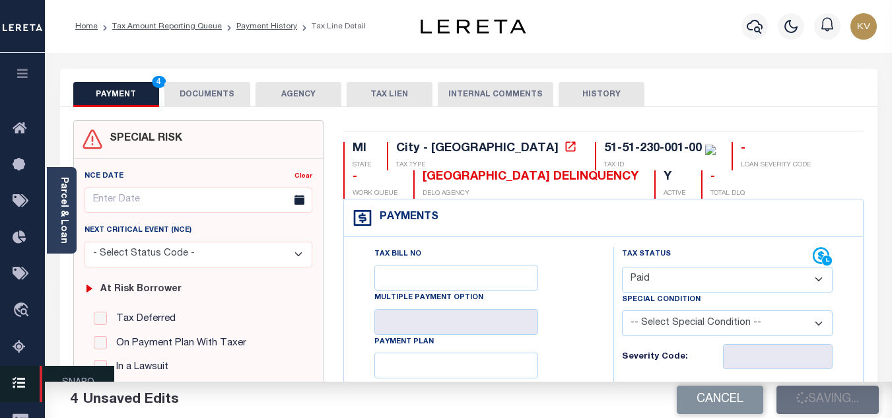
type input "$0"
